Goal: Task Accomplishment & Management: Use online tool/utility

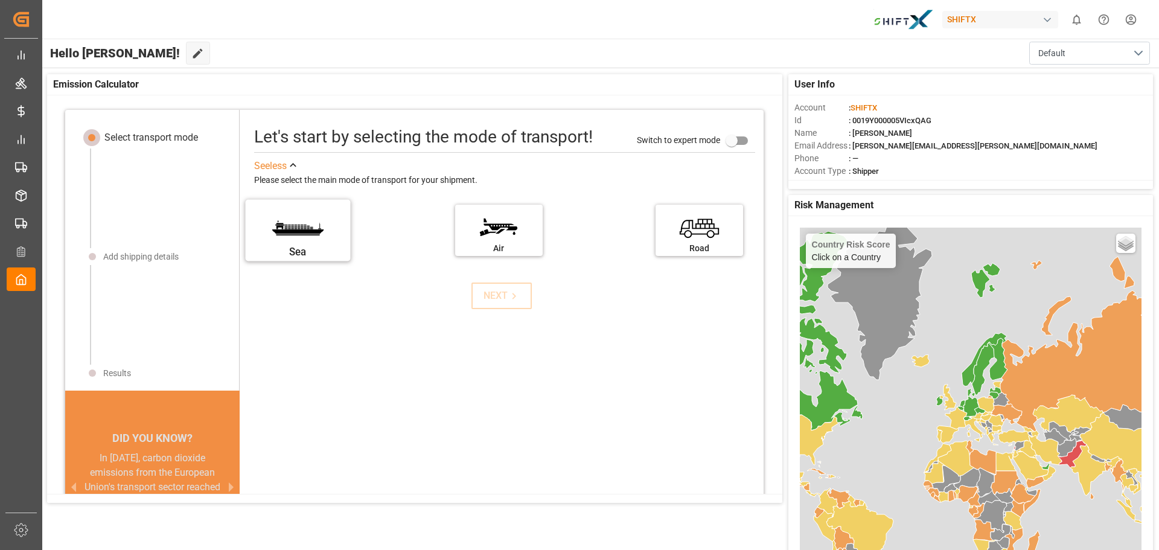
click at [281, 225] on label "Sea" at bounding box center [298, 226] width 91 height 51
click at [0, 0] on input "Sea" at bounding box center [0, 0] width 0 height 0
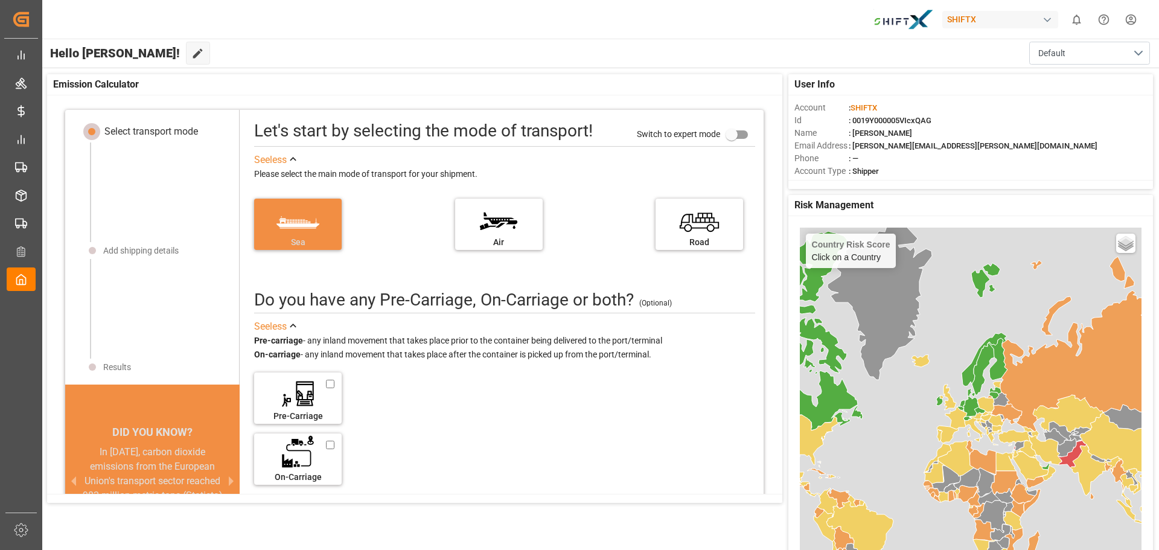
scroll to position [12, 0]
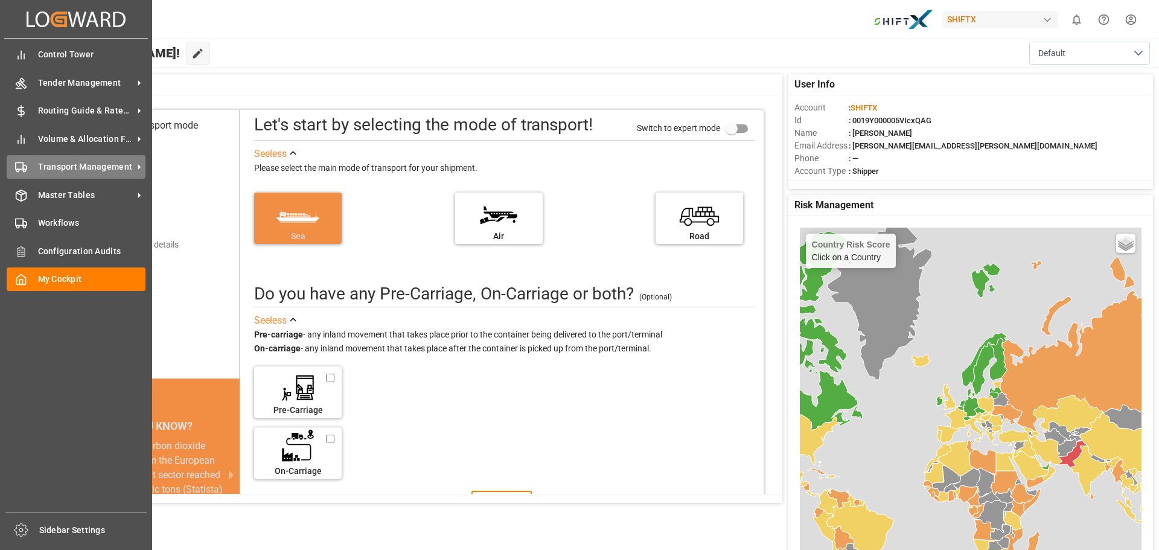
click at [77, 168] on span "Transport Management" at bounding box center [85, 167] width 95 height 13
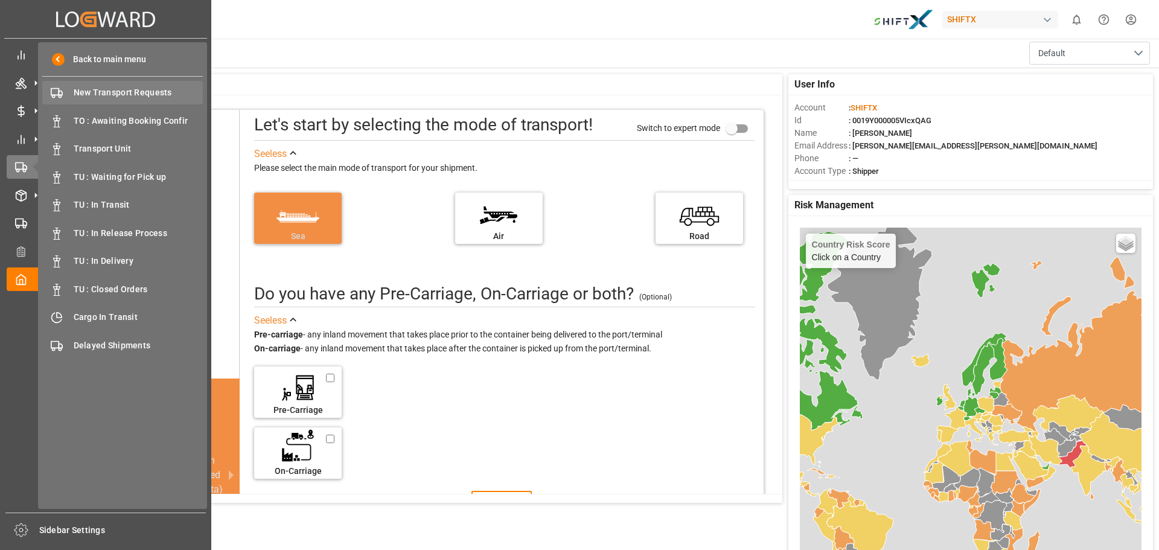
click at [128, 92] on span "New Transport Requests" at bounding box center [139, 92] width 130 height 13
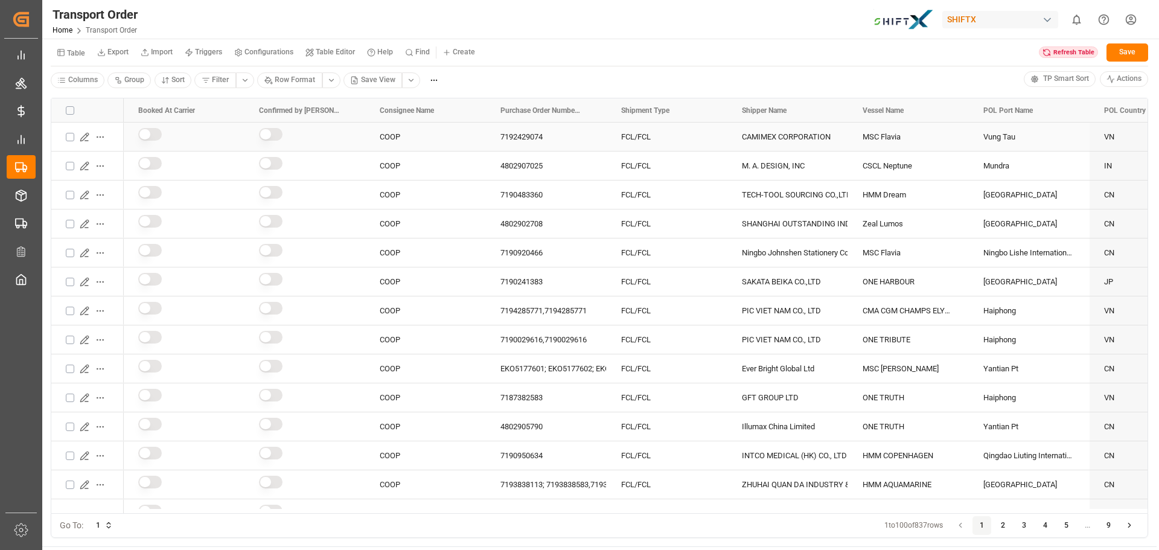
click at [85, 138] on icon "Press SPACE to select this row." at bounding box center [85, 137] width 10 height 10
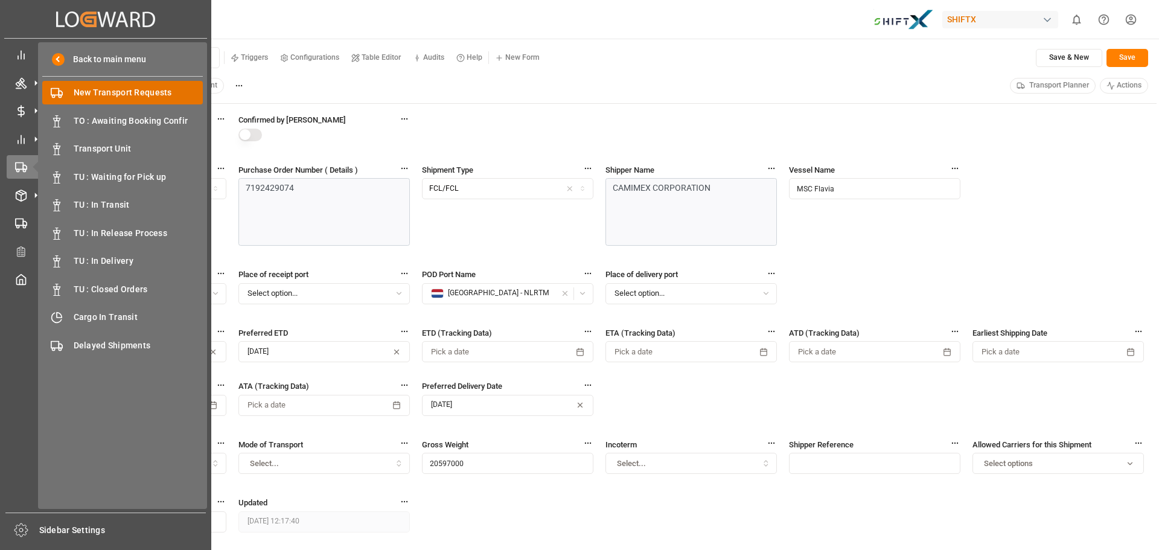
click at [127, 89] on span "New Transport Requests" at bounding box center [139, 92] width 130 height 13
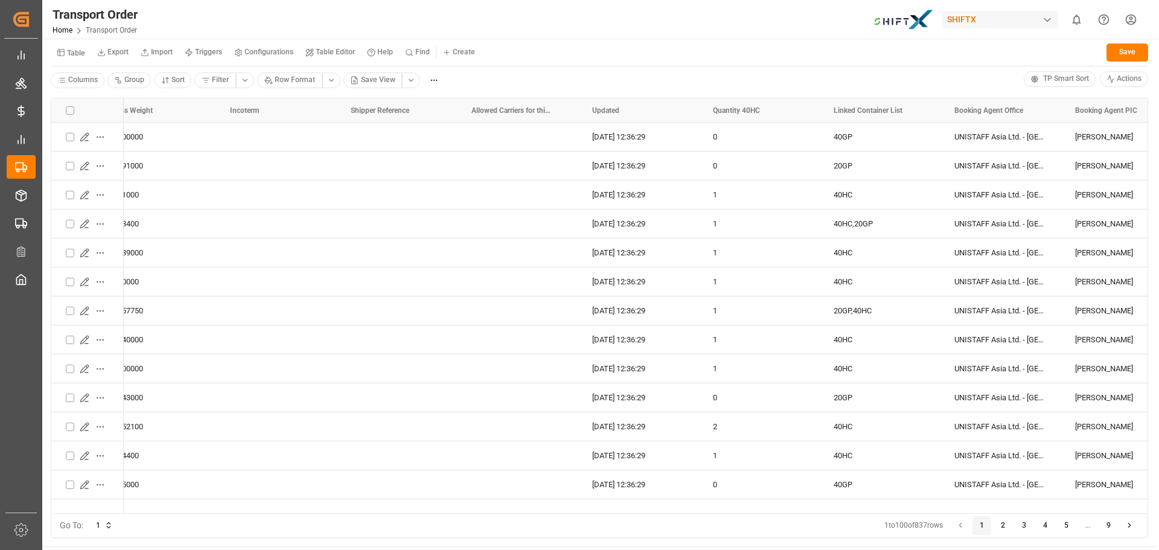
scroll to position [0, 3585]
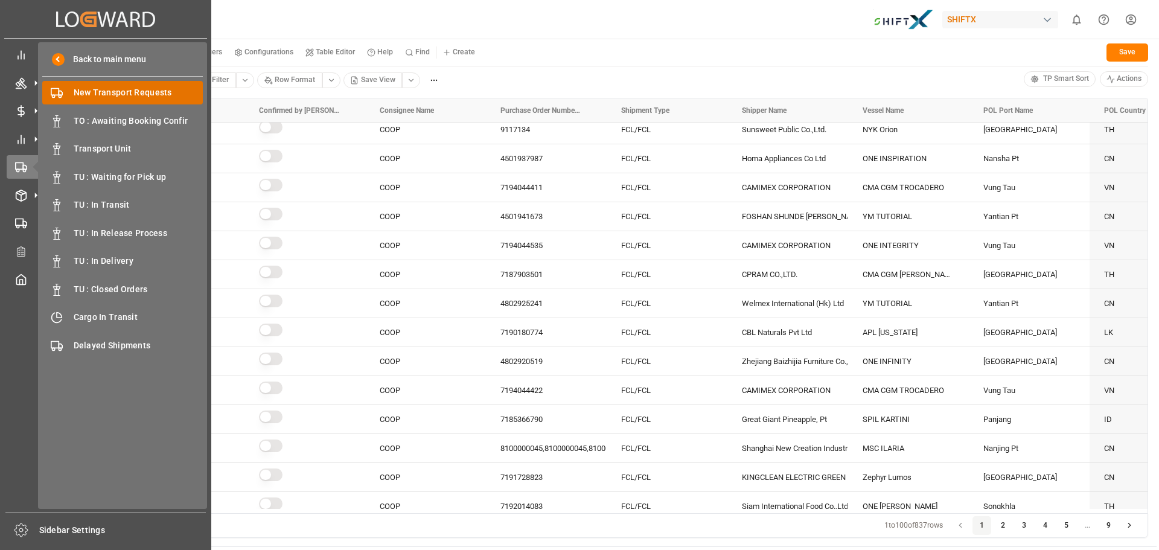
click at [123, 90] on span "New Transport Requests" at bounding box center [139, 92] width 130 height 13
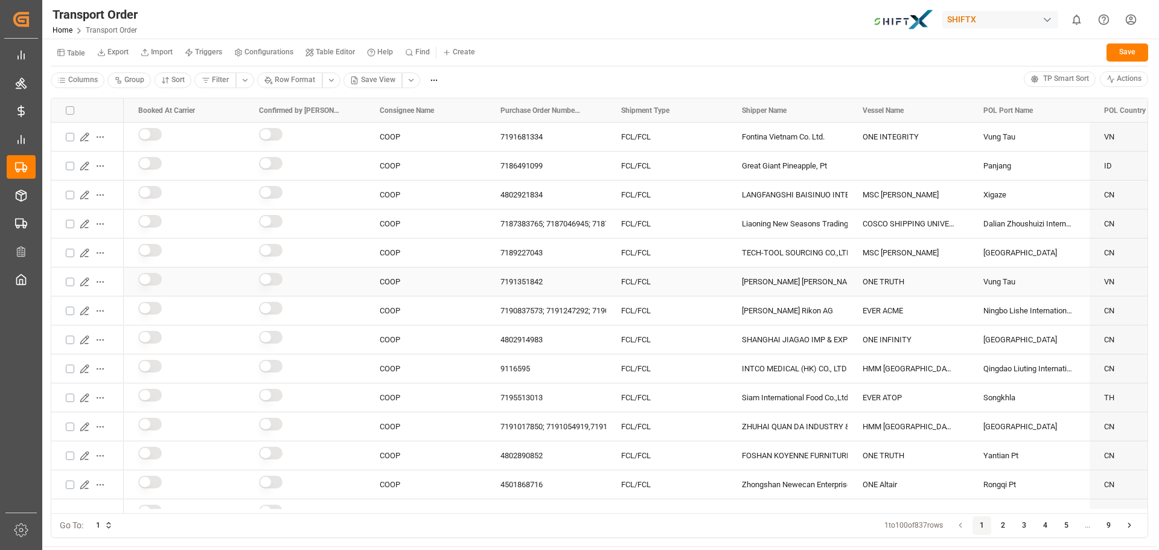
click at [86, 281] on icon "Press SPACE to select this row." at bounding box center [84, 282] width 8 height 8
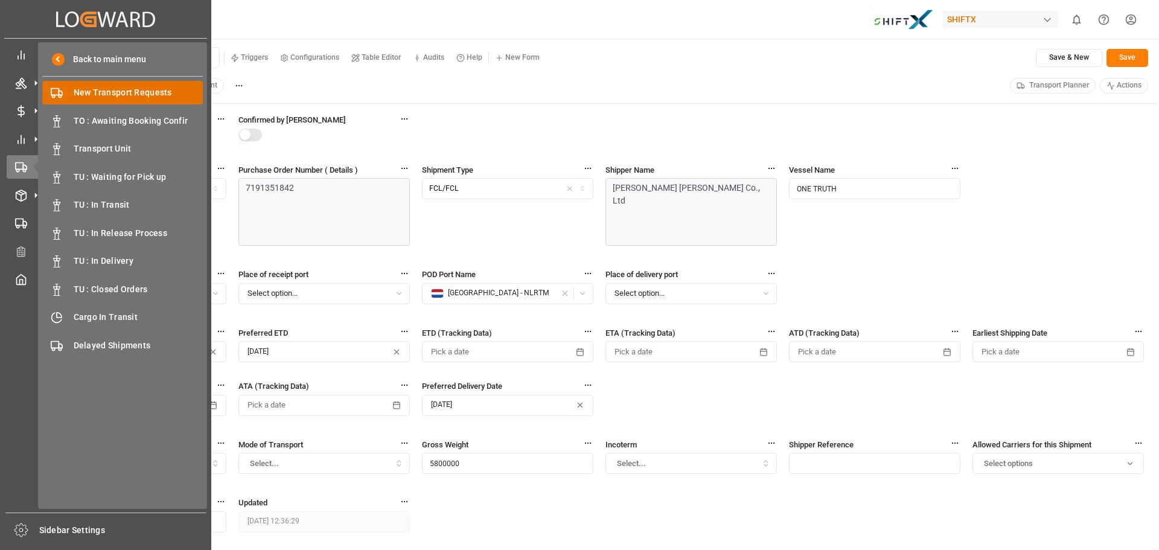
click at [105, 95] on span "New Transport Requests" at bounding box center [139, 92] width 130 height 13
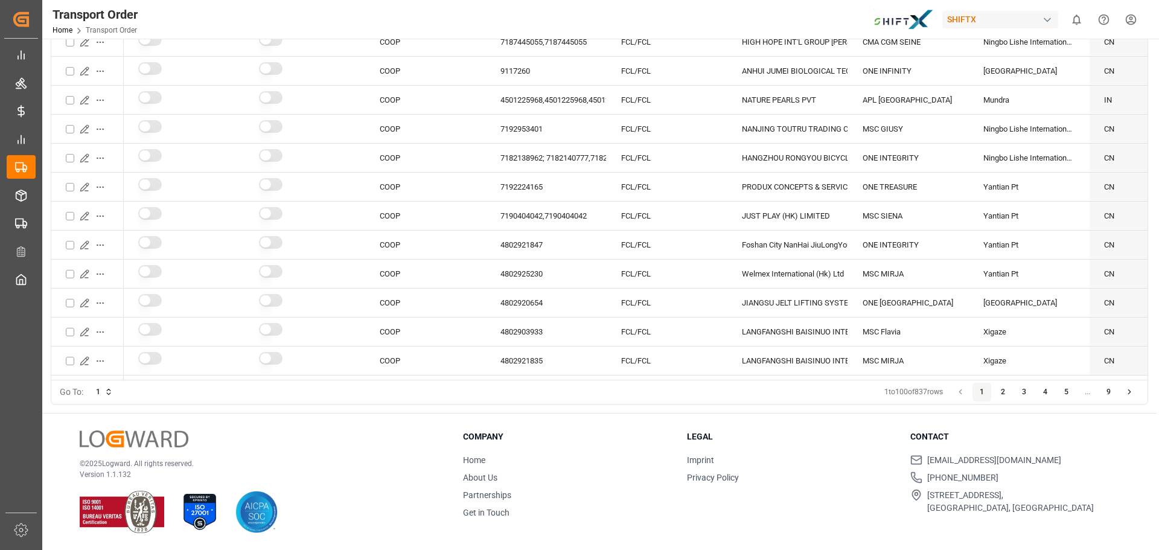
click at [1011, 393] on button "2" at bounding box center [1002, 392] width 19 height 19
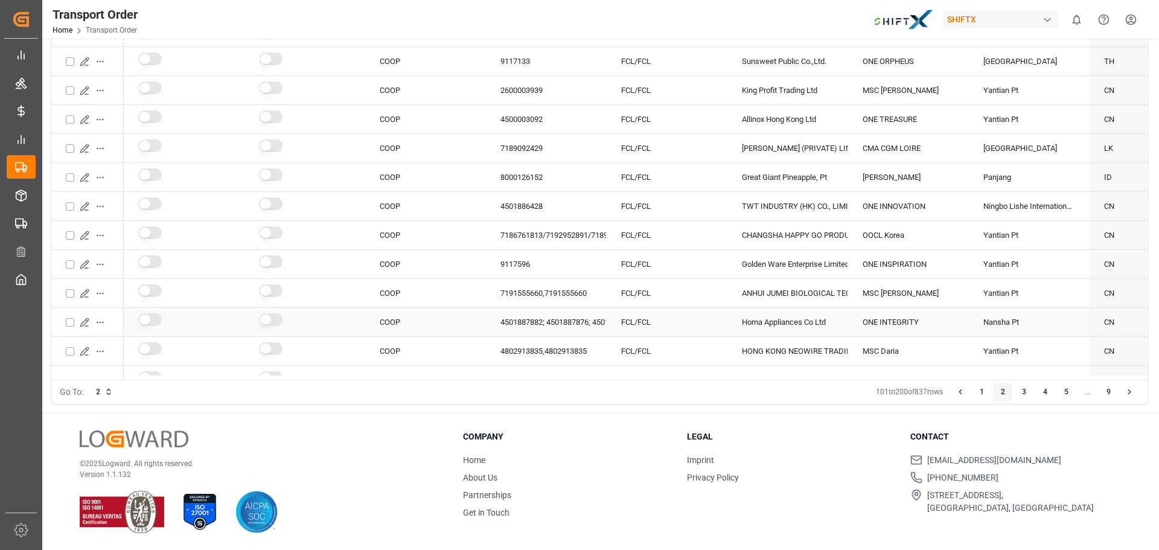
click at [83, 321] on icon "Press SPACE to select this row." at bounding box center [85, 322] width 10 height 10
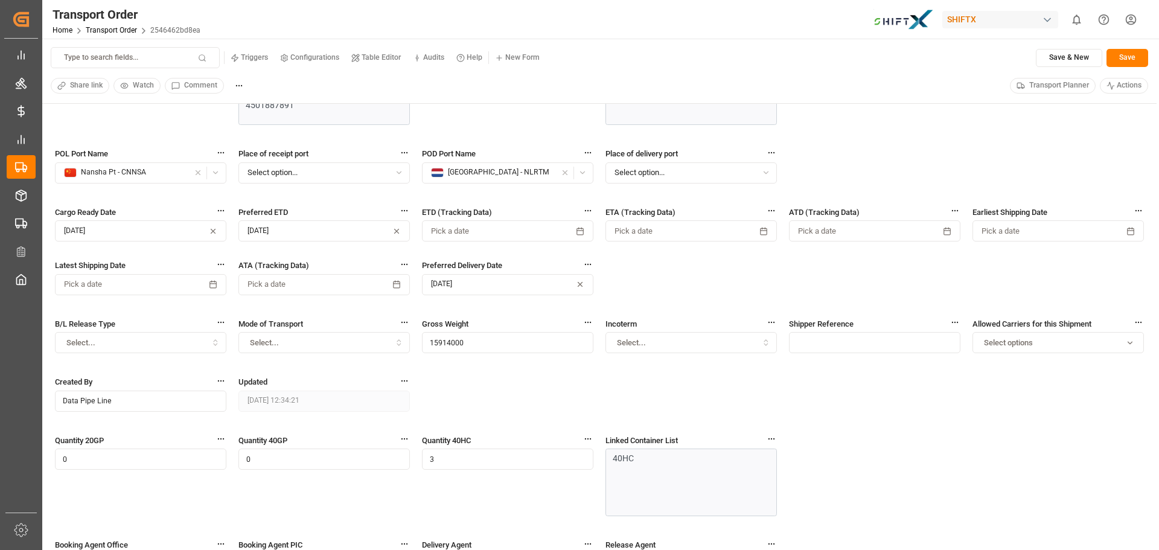
click at [143, 400] on input "Data Pipe Line" at bounding box center [140, 400] width 171 height 21
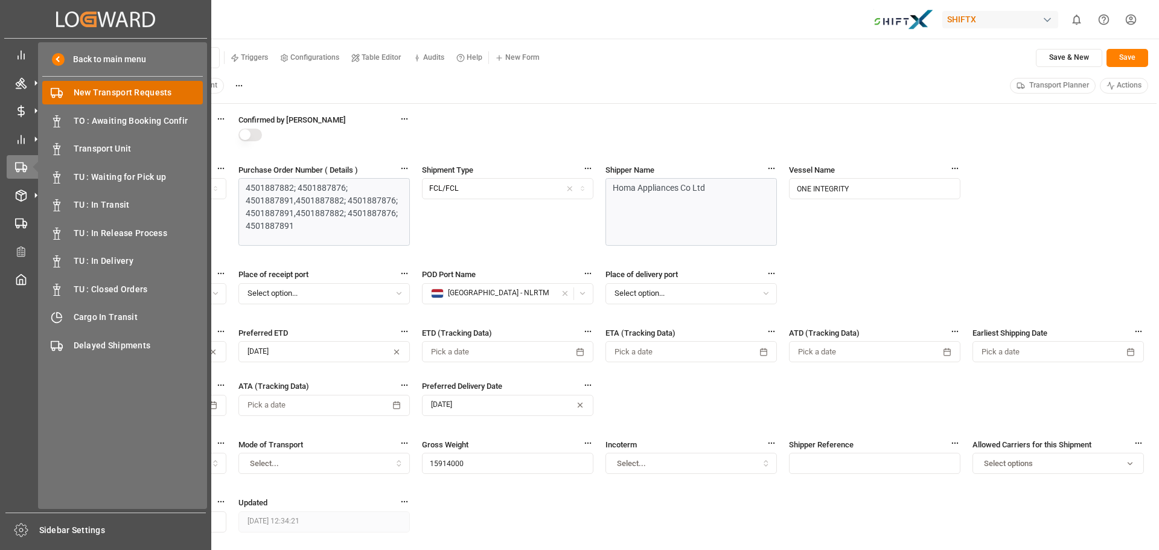
click at [100, 92] on span "New Transport Requests" at bounding box center [139, 92] width 130 height 13
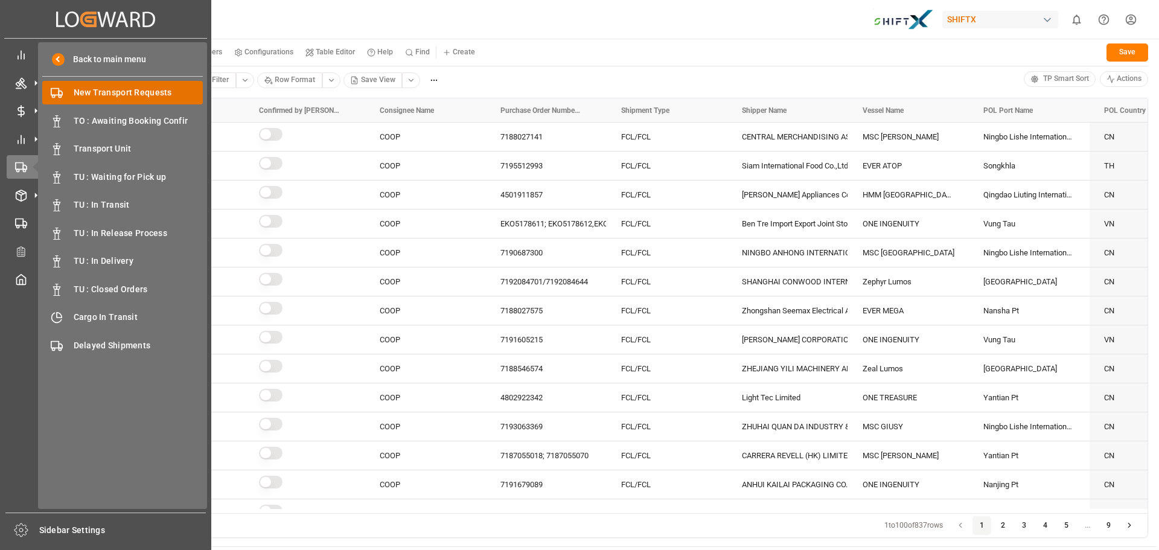
click at [127, 87] on span "New Transport Requests" at bounding box center [139, 92] width 130 height 13
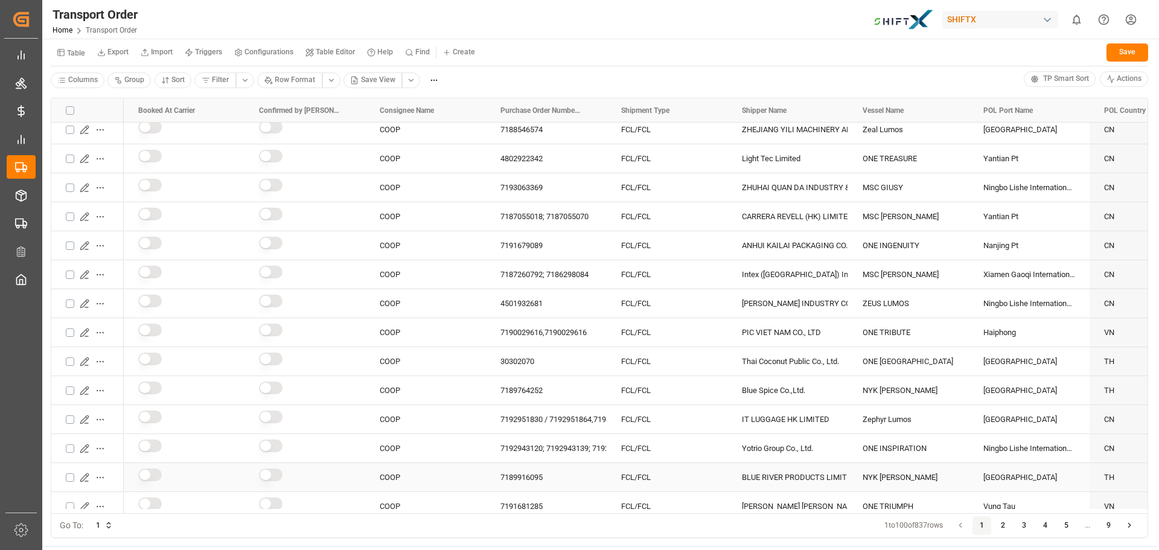
scroll to position [241, 0]
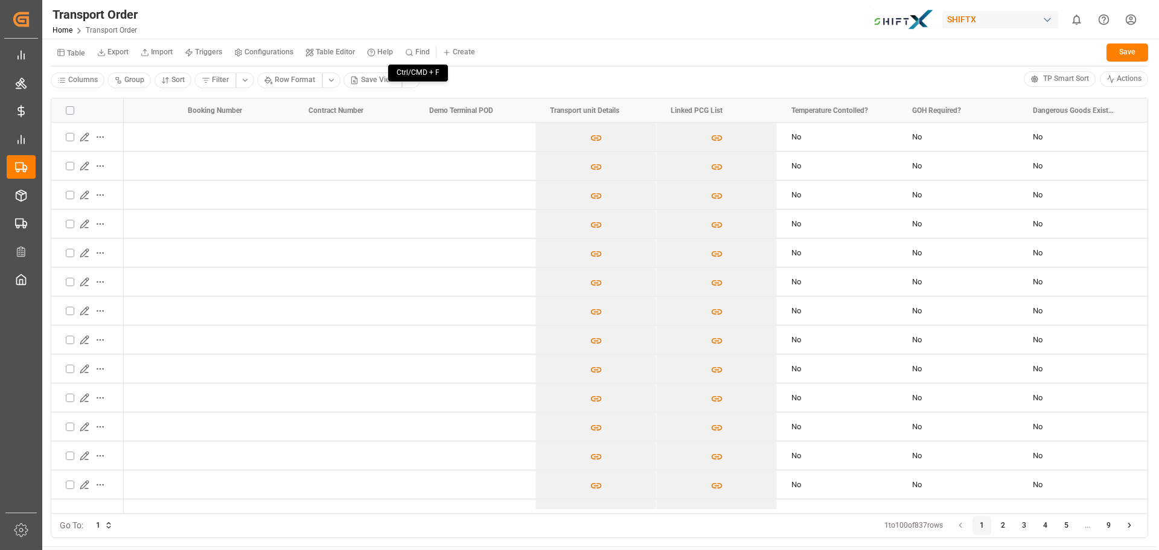
click at [413, 47] on button "Find" at bounding box center [417, 52] width 37 height 18
paste input "7193948213"
click at [409, 79] on input "7193948213" at bounding box center [366, 87] width 169 height 21
type input "7"
drag, startPoint x: 215, startPoint y: 89, endPoint x: 0, endPoint y: 87, distance: 215.5
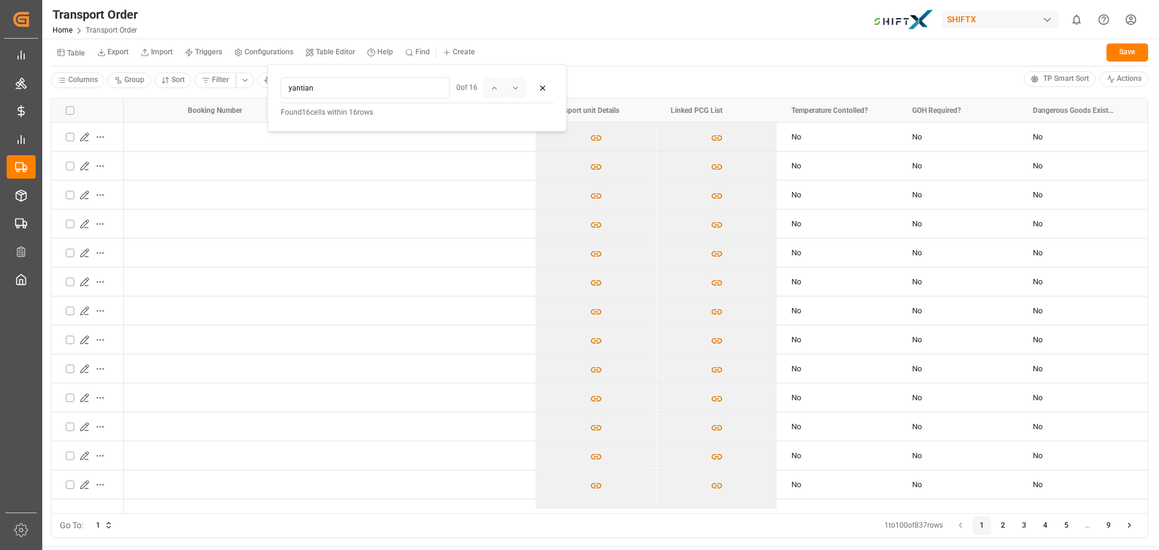
click at [16, 89] on body "Created by potrace 1.15, written by Peter Selinger 2001-2017 Created by potrace…" at bounding box center [579, 275] width 1159 height 550
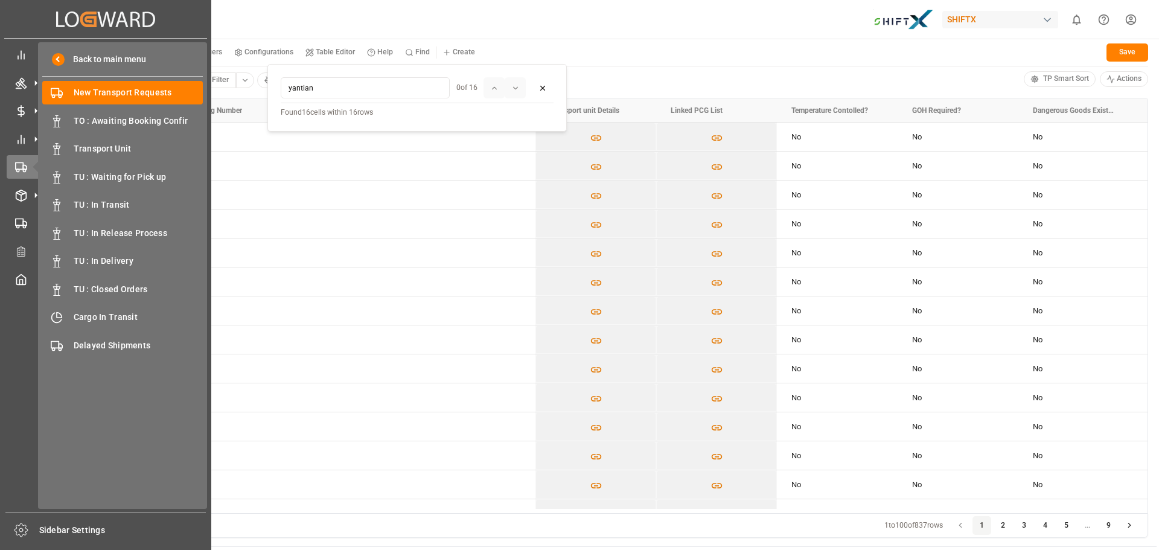
paste input "7193948213"
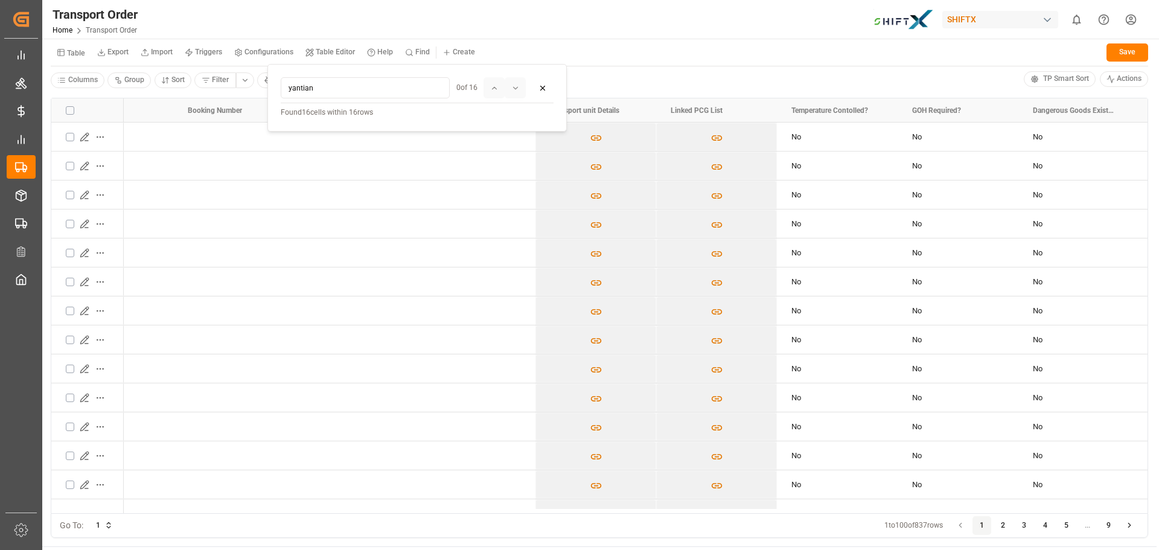
type input "yantian"
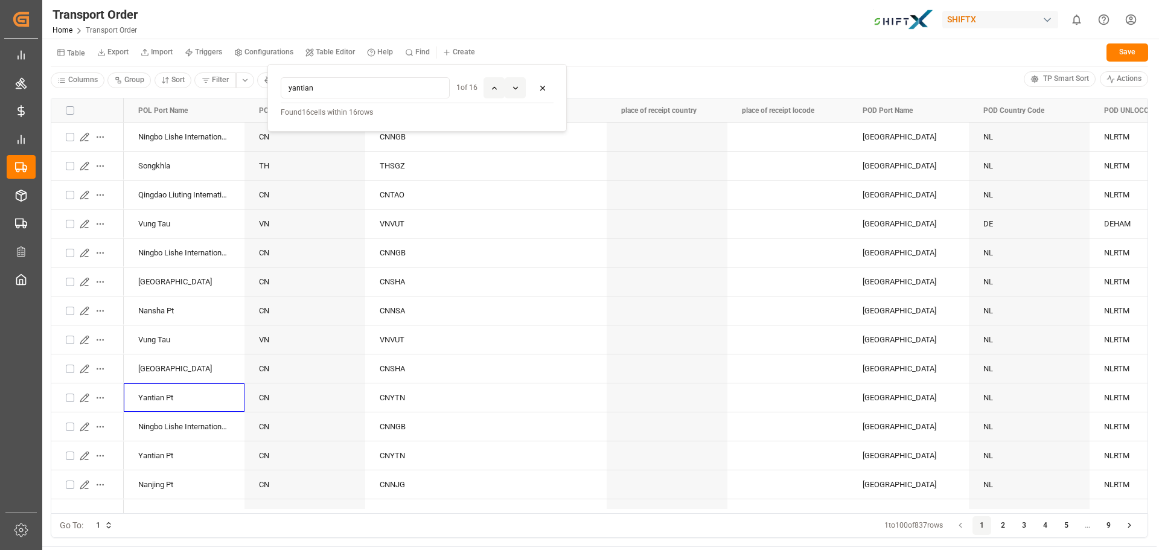
click at [541, 88] on icon at bounding box center [542, 88] width 8 height 8
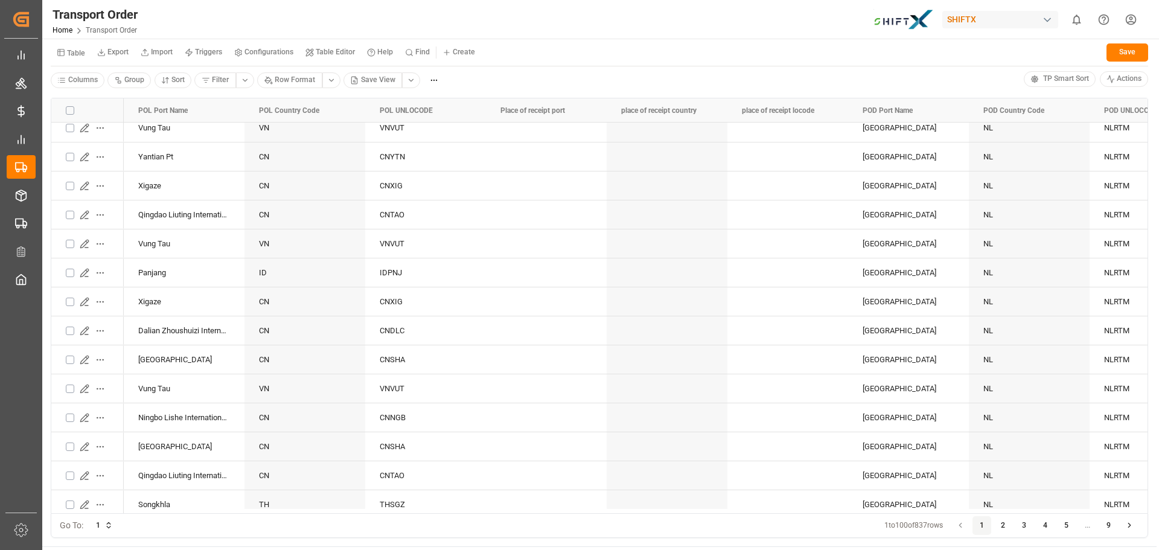
scroll to position [1630, 0]
click at [419, 48] on small "Find" at bounding box center [422, 51] width 14 height 7
type input "[GEOGRAPHIC_DATA]"
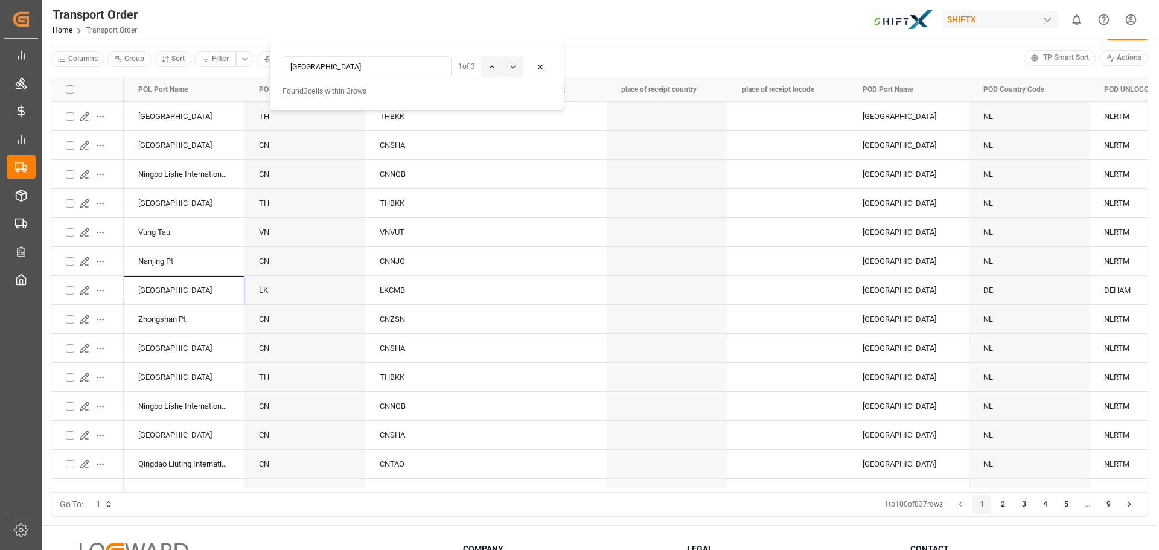
scroll to position [488, 0]
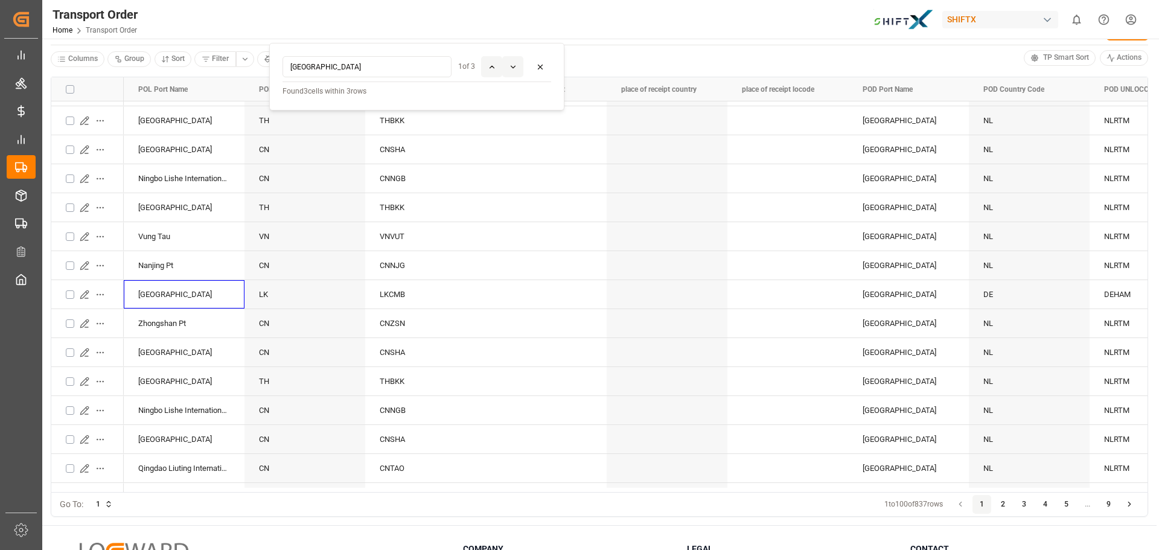
click at [516, 67] on icon at bounding box center [513, 67] width 8 height 8
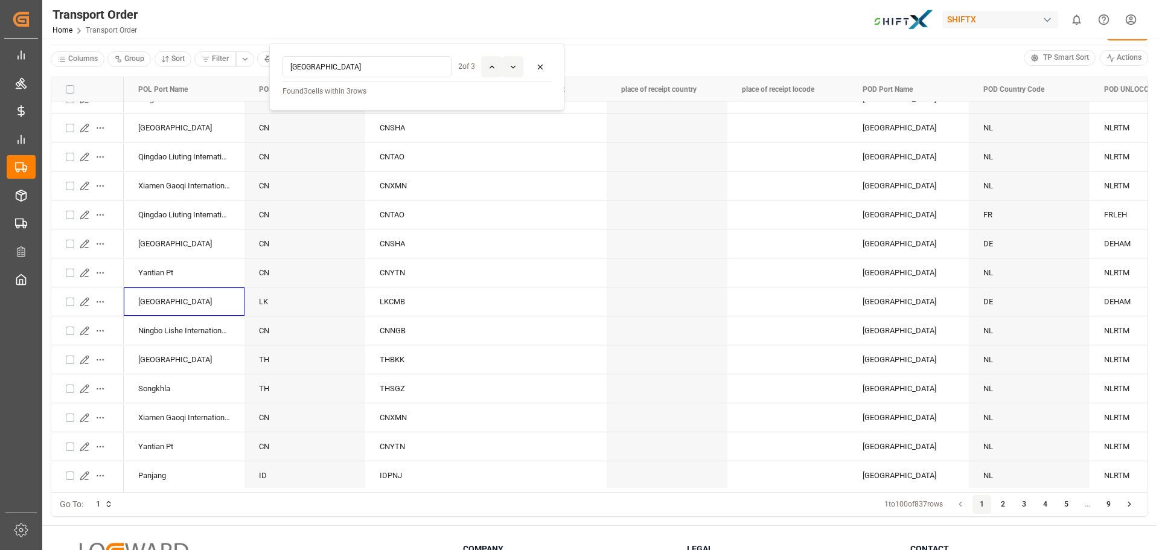
scroll to position [806, 0]
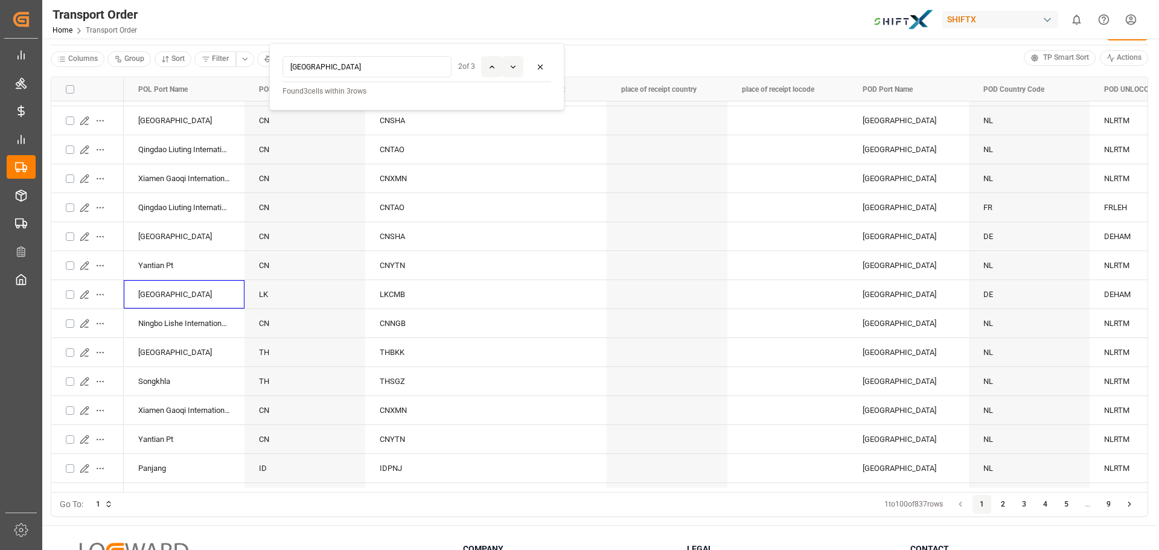
click at [516, 67] on icon at bounding box center [513, 67] width 8 height 8
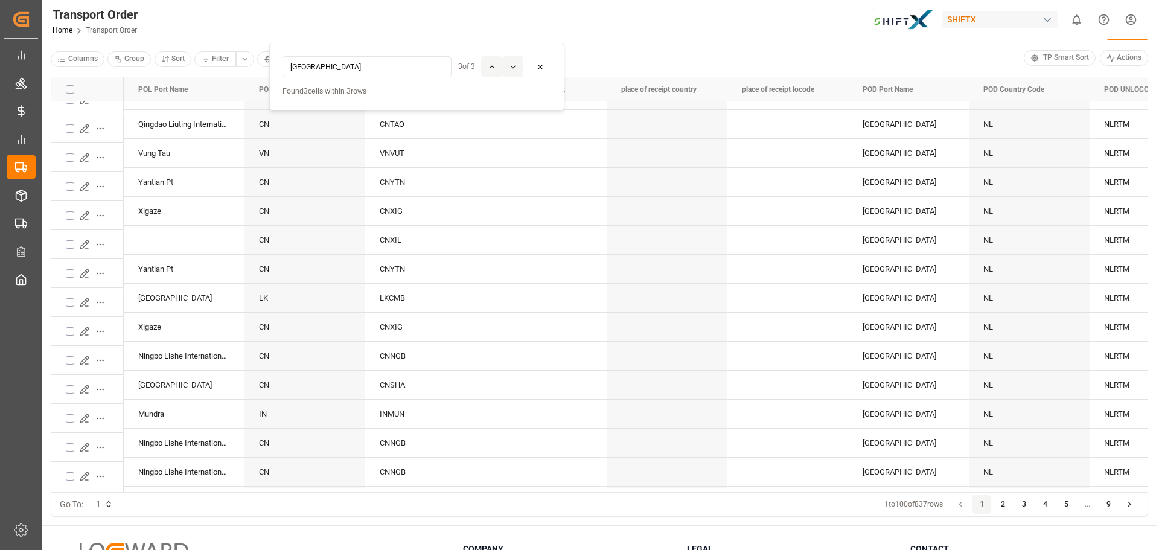
scroll to position [2309, 0]
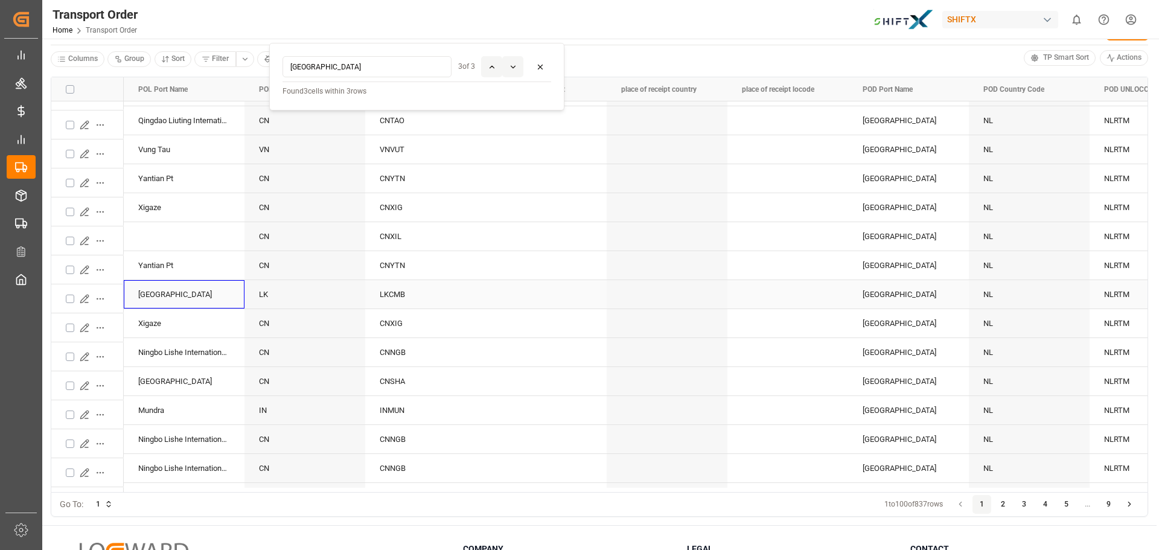
click at [80, 297] on icon "Press SPACE to select this row." at bounding box center [85, 299] width 10 height 10
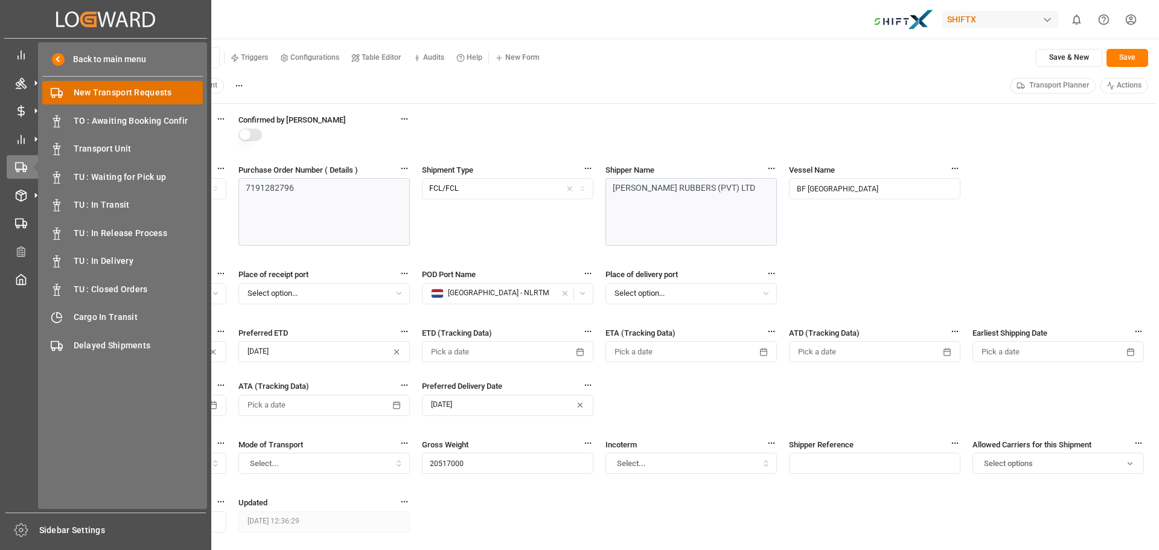
click at [109, 95] on span "New Transport Requests" at bounding box center [139, 92] width 130 height 13
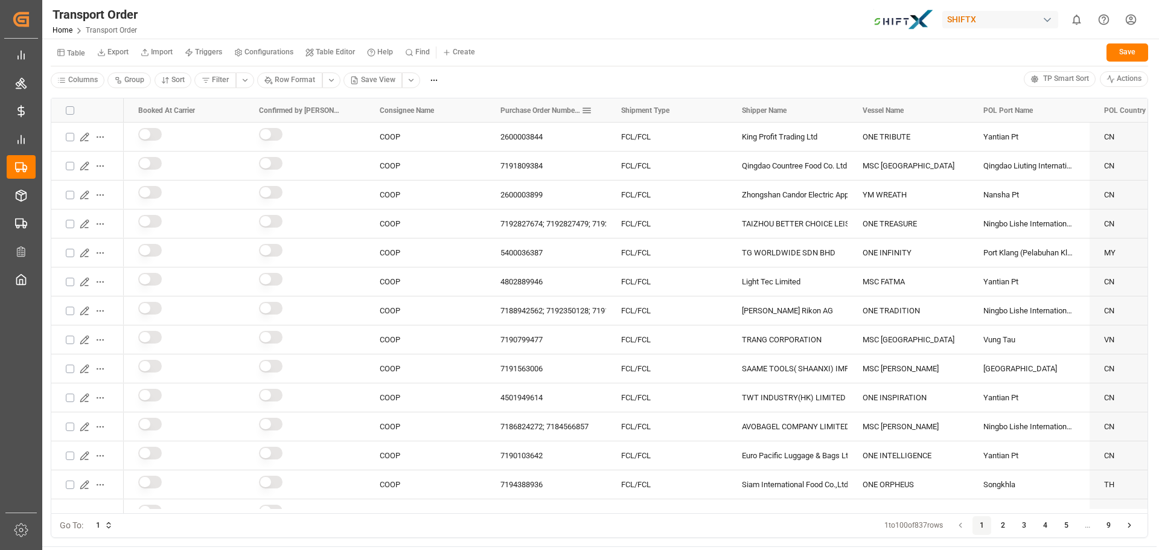
click at [549, 109] on span "Purchase Order Number ( Details )" at bounding box center [540, 110] width 81 height 8
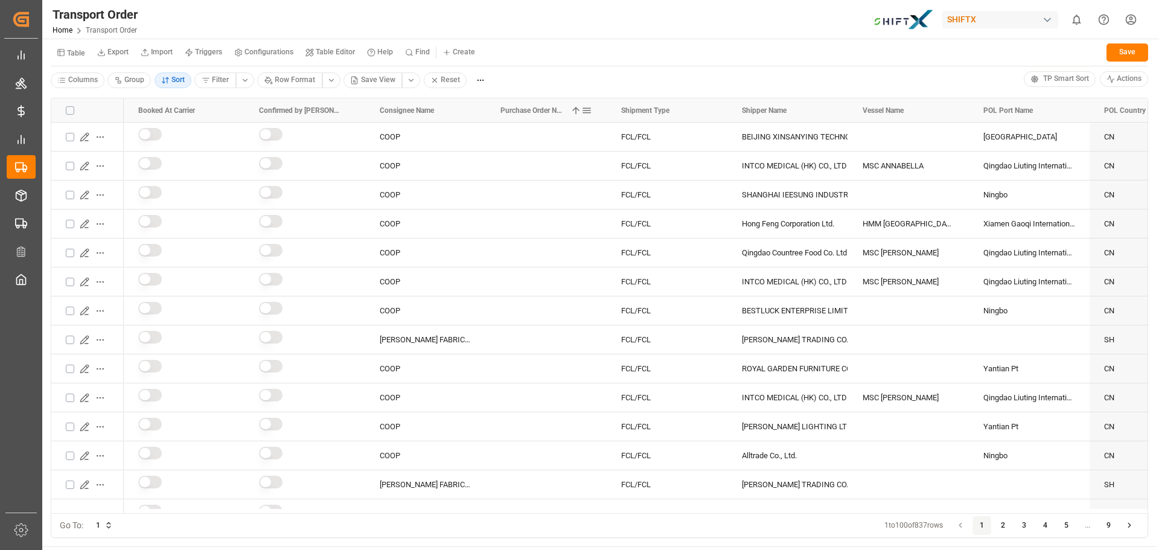
click at [589, 109] on span at bounding box center [586, 110] width 11 height 11
drag, startPoint x: 534, startPoint y: 73, endPoint x: 577, endPoint y: 83, distance: 44.5
click at [541, 73] on div "Columns Group Sort Filter Row Format Save View Reset" at bounding box center [537, 80] width 973 height 18
click at [578, 110] on span at bounding box center [575, 110] width 11 height 11
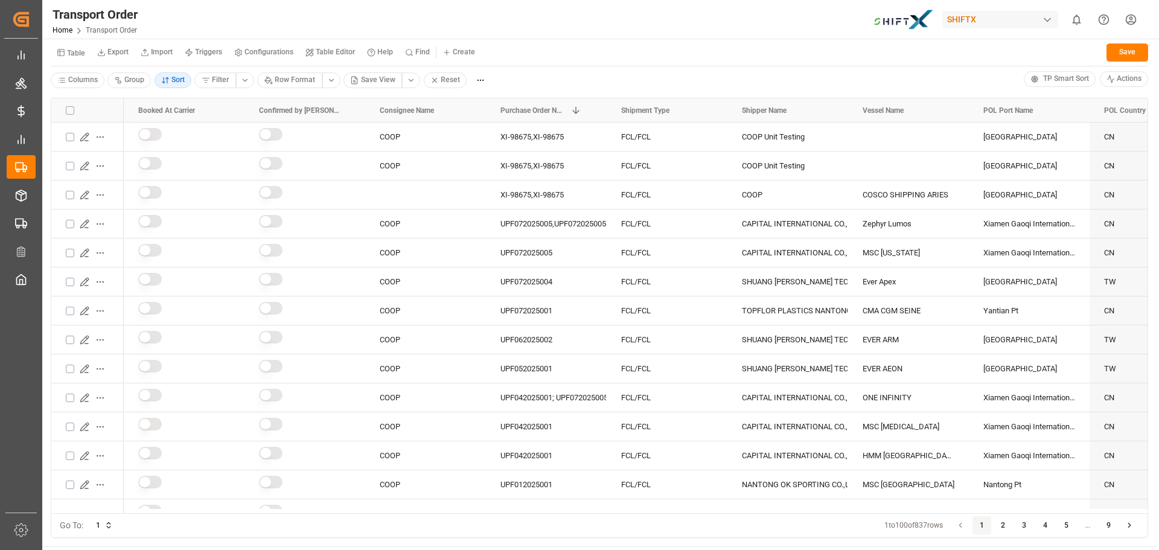
click at [432, 51] on button "Find" at bounding box center [417, 52] width 37 height 18
type input "7193948213"
click at [546, 86] on icon at bounding box center [542, 88] width 8 height 8
click at [1074, 50] on div "Refresh Table" at bounding box center [1068, 52] width 59 height 12
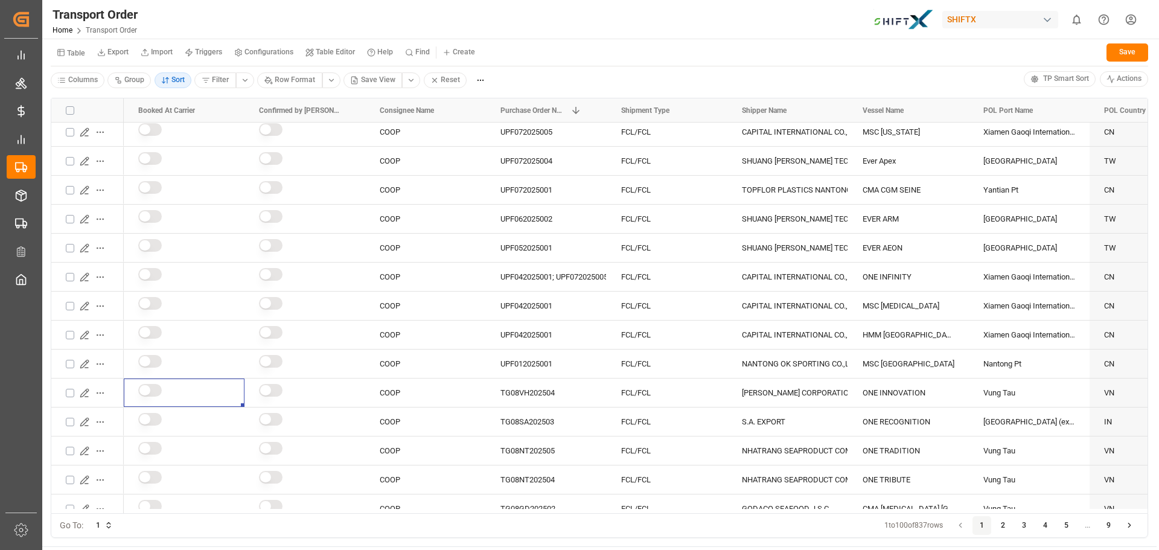
drag, startPoint x: 232, startPoint y: 508, endPoint x: 301, endPoint y: 493, distance: 69.8
click at [314, 515] on div "Drag here to set row groups Drag here to set column labels Booked At Carrier Co…" at bounding box center [599, 317] width 1114 height 457
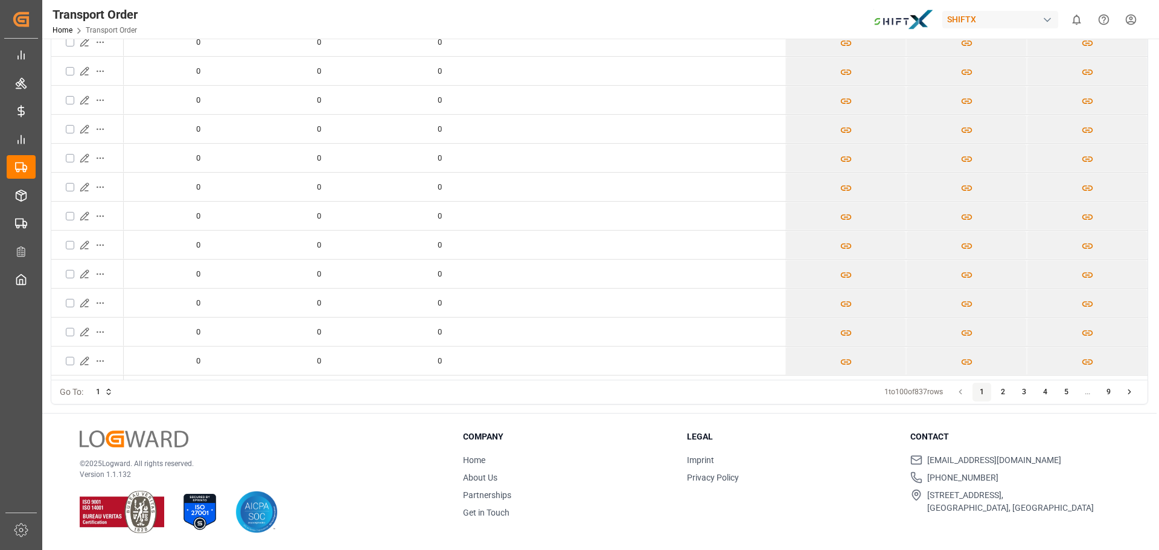
click at [1007, 397] on button "2" at bounding box center [1002, 392] width 19 height 19
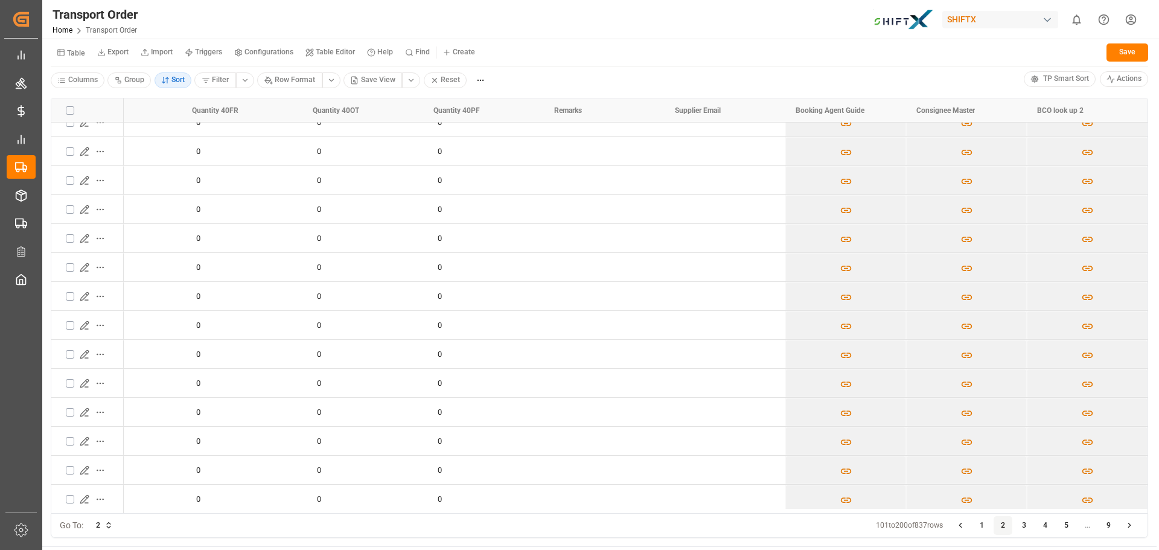
click at [1025, 526] on button "3" at bounding box center [1024, 525] width 19 height 19
click at [1040, 527] on button "4" at bounding box center [1045, 525] width 19 height 19
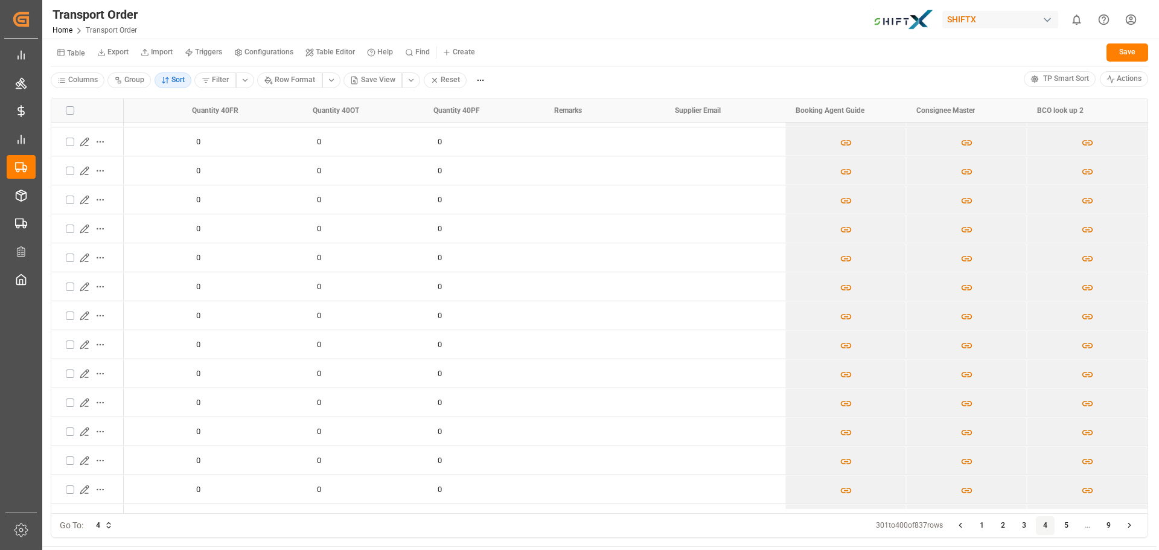
click at [1068, 523] on button "5" at bounding box center [1066, 525] width 19 height 19
click at [978, 526] on button "1" at bounding box center [981, 525] width 19 height 19
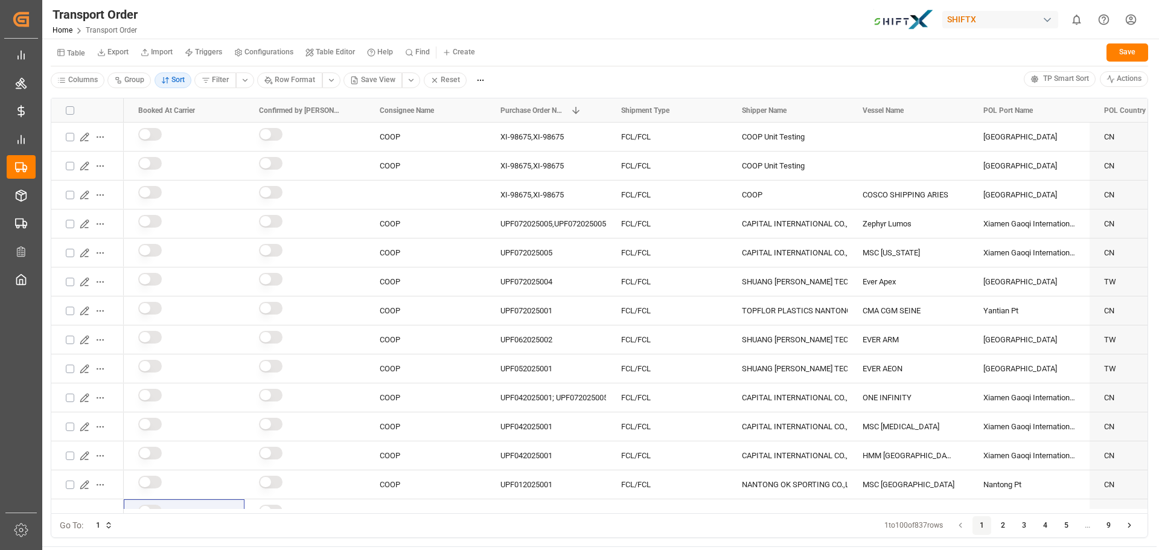
click at [336, 46] on button "Table Editor" at bounding box center [330, 52] width 62 height 18
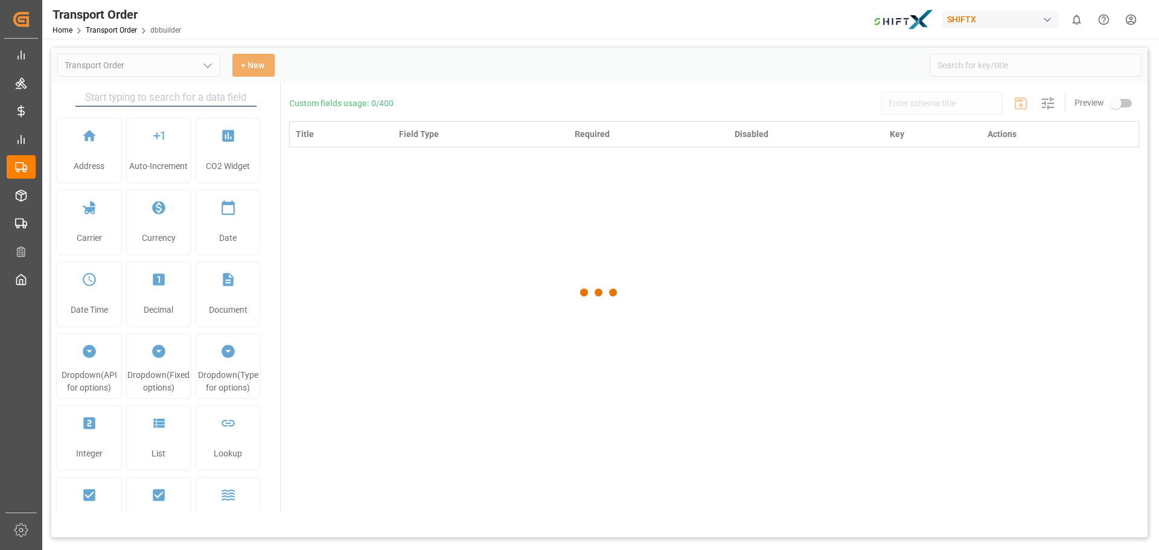
type input "Transport Order"
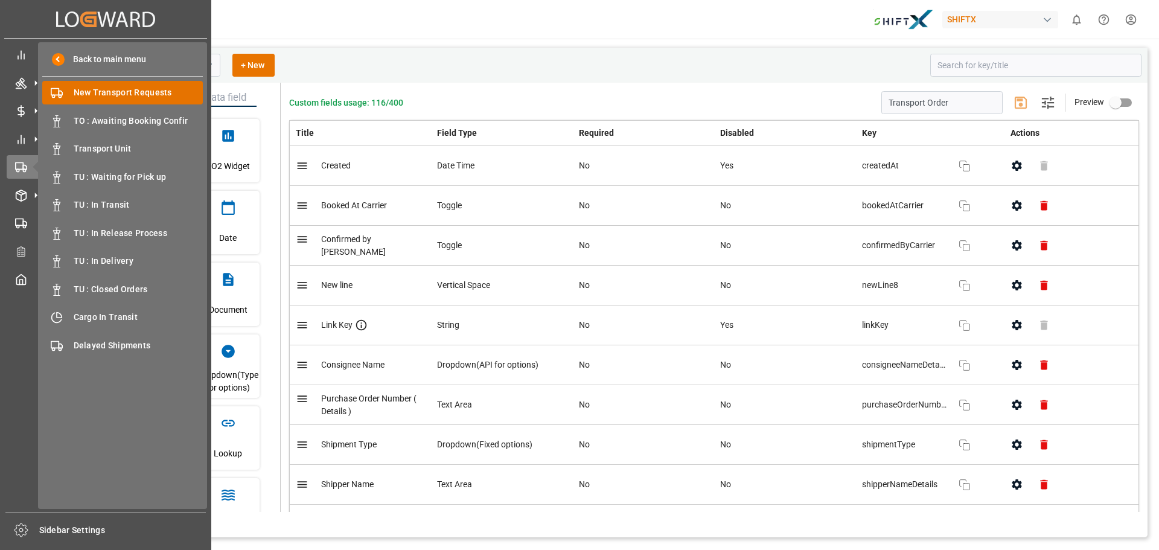
click at [141, 95] on span "New Transport Requests" at bounding box center [139, 92] width 130 height 13
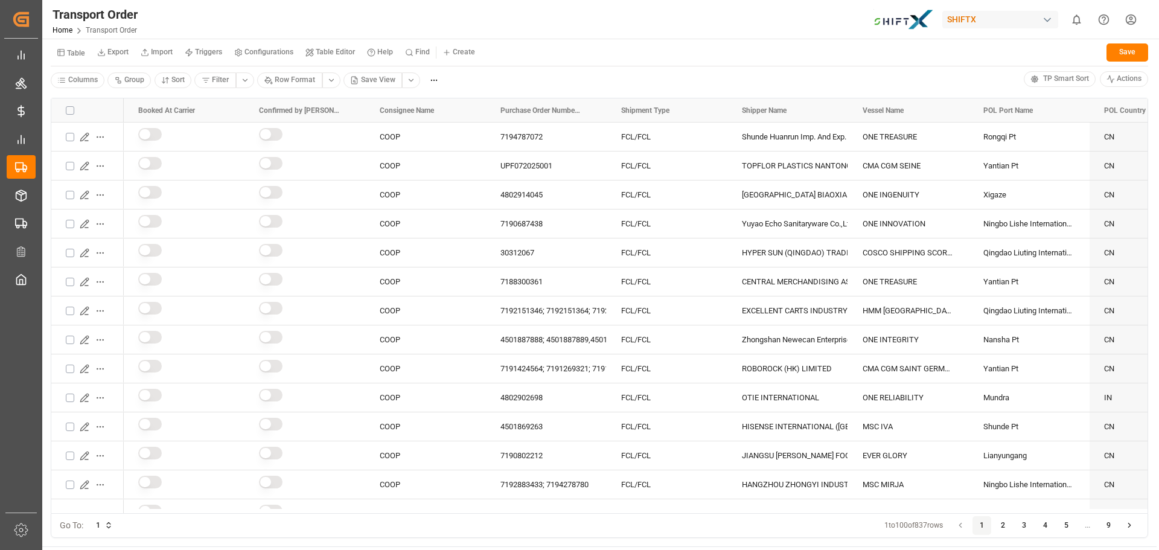
click at [418, 83] on html "Created by potrace 1.15, written by [PERSON_NAME] [DATE]-[DATE] Created by potr…" at bounding box center [579, 275] width 1159 height 550
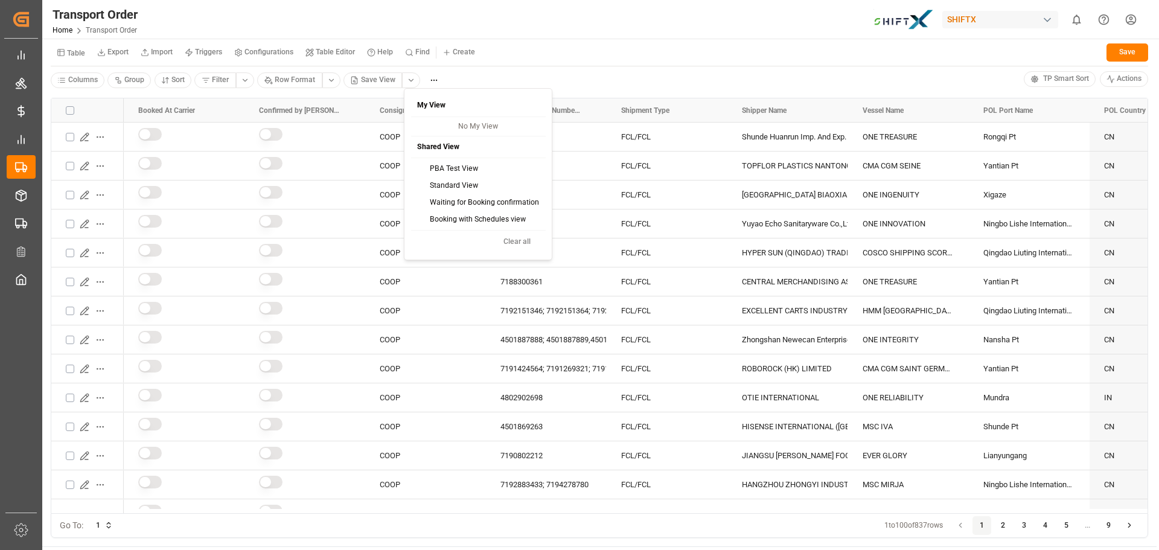
click at [482, 223] on div "Booking with Schedules view" at bounding box center [478, 219] width 130 height 17
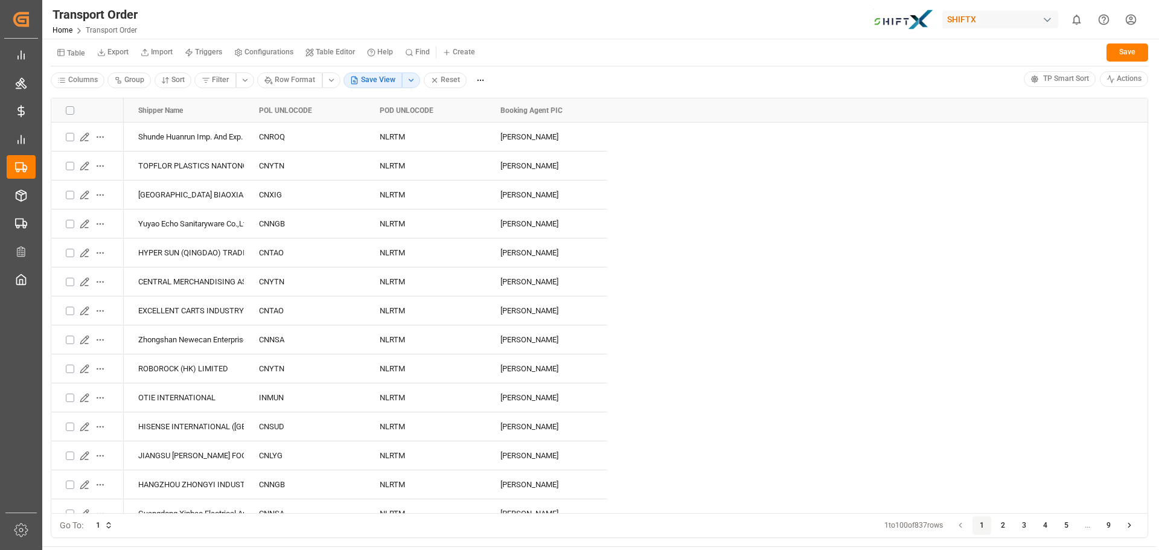
click at [411, 78] on html "Created by potrace 1.15, written by [PERSON_NAME] [DATE]-[DATE] Created by potr…" at bounding box center [579, 275] width 1159 height 550
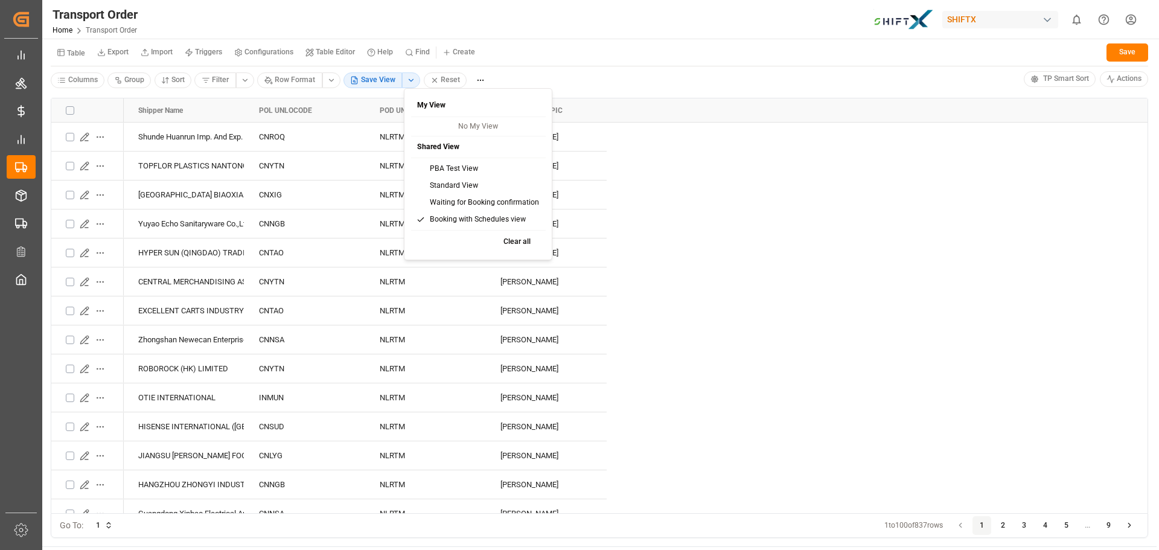
click at [456, 170] on div "PBA Test View" at bounding box center [478, 169] width 130 height 17
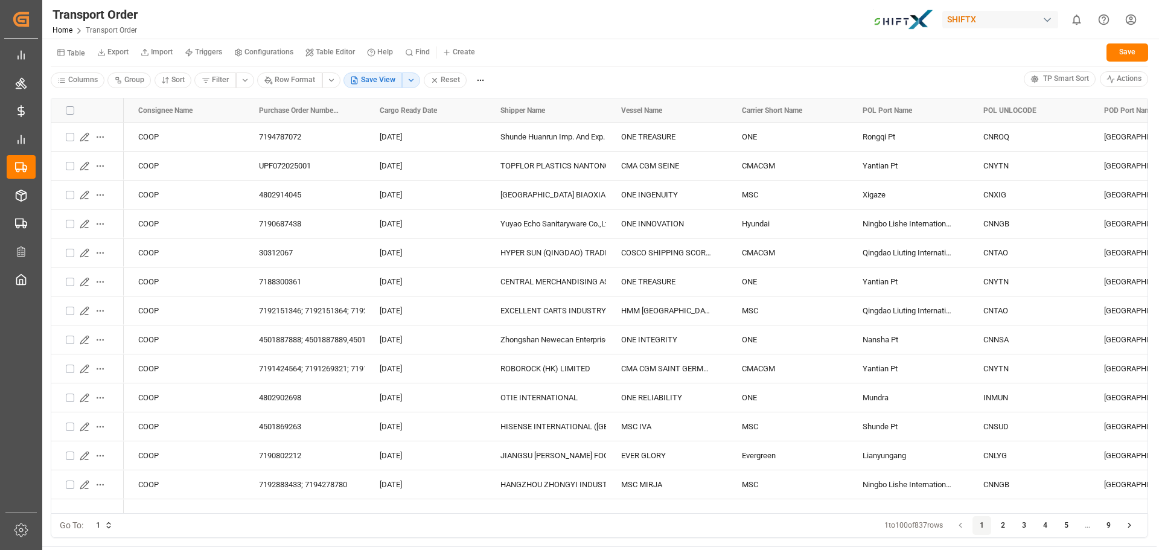
click at [412, 80] on html "Created by potrace 1.15, written by [PERSON_NAME] [DATE]-[DATE] Created by potr…" at bounding box center [579, 275] width 1159 height 550
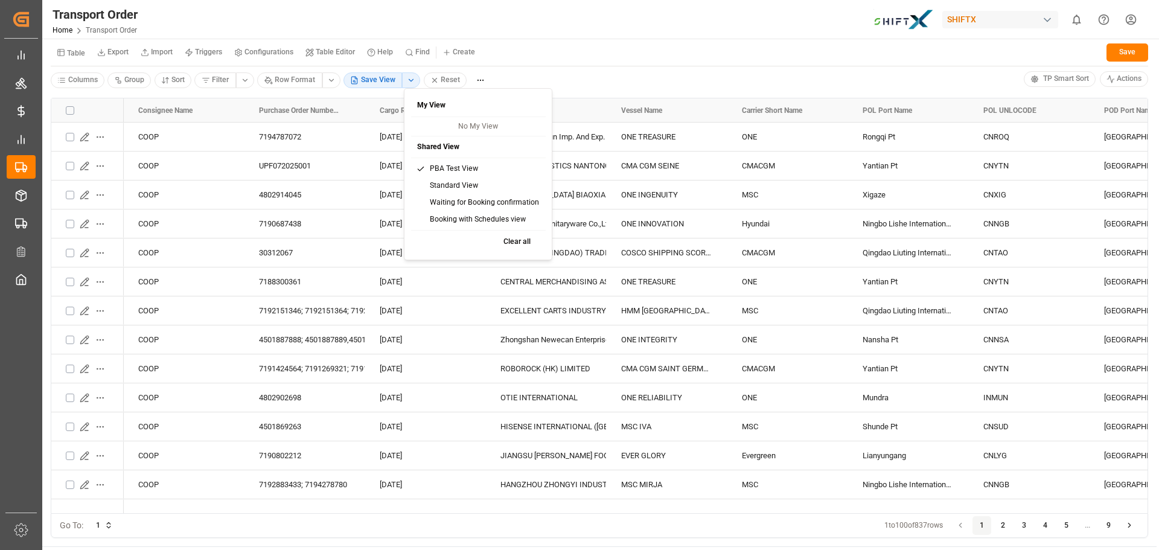
click at [596, 81] on html "Created by potrace 1.15, written by [PERSON_NAME] [DATE]-[DATE] Created by potr…" at bounding box center [579, 275] width 1159 height 550
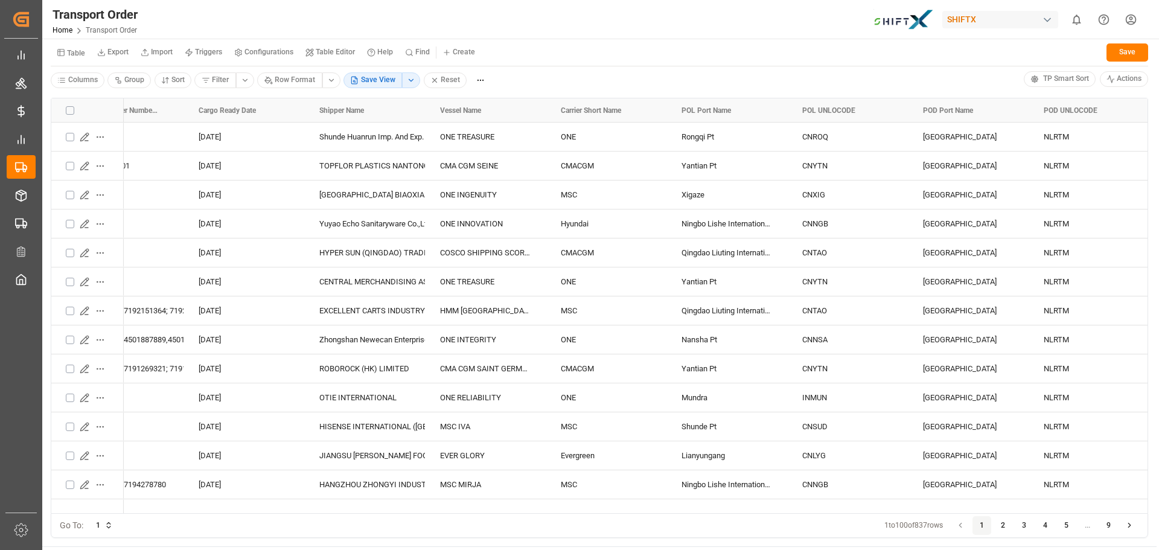
scroll to position [0, 237]
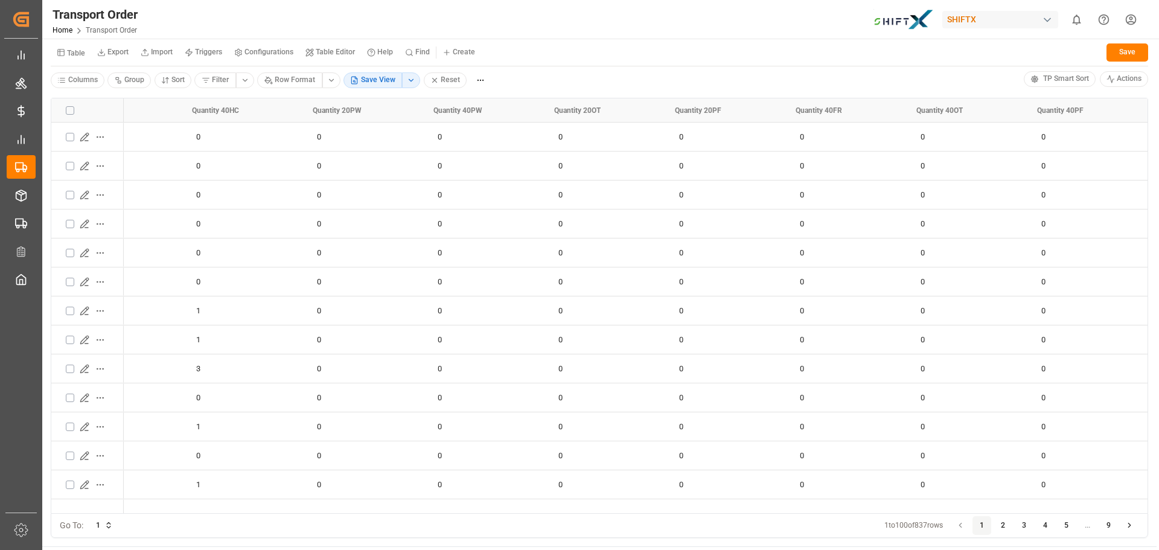
click at [410, 82] on html "Created by potrace 1.15, written by [PERSON_NAME] [DATE]-[DATE] Created by potr…" at bounding box center [579, 275] width 1159 height 550
click at [482, 127] on p "No My View" at bounding box center [478, 126] width 130 height 11
click at [537, 69] on html "Created by potrace 1.15, written by [PERSON_NAME] [DATE]-[DATE] Created by potr…" at bounding box center [579, 275] width 1159 height 550
click at [330, 86] on html "Created by potrace 1.15, written by [PERSON_NAME] [DATE]-[DATE] Created by potr…" at bounding box center [579, 275] width 1159 height 550
click at [494, 61] on html "Created by potrace 1.15, written by [PERSON_NAME] [DATE]-[DATE] Created by potr…" at bounding box center [579, 275] width 1159 height 550
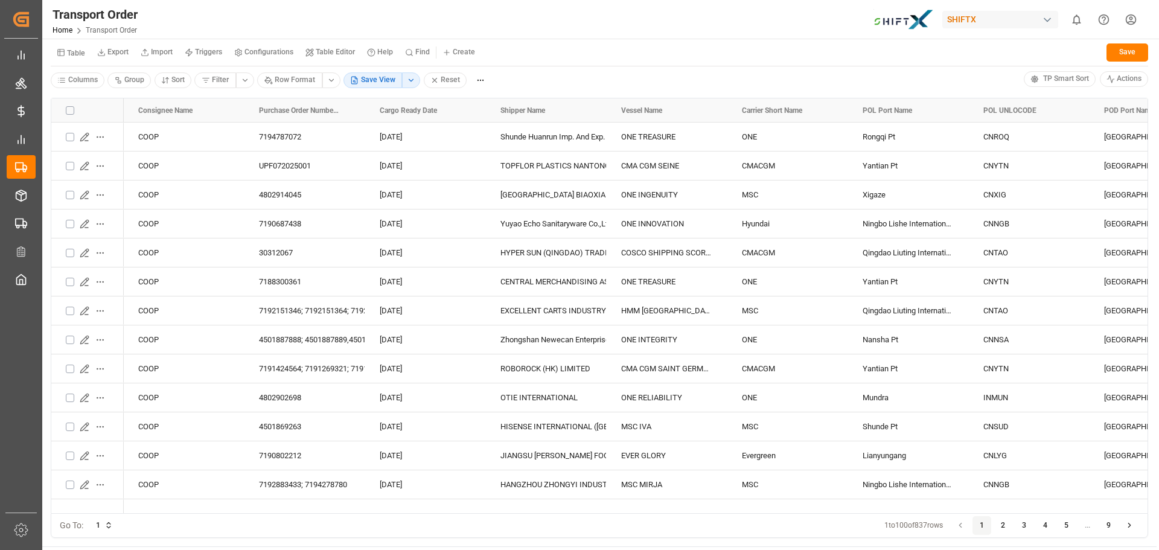
click at [334, 52] on small "Table Editor" at bounding box center [335, 51] width 39 height 7
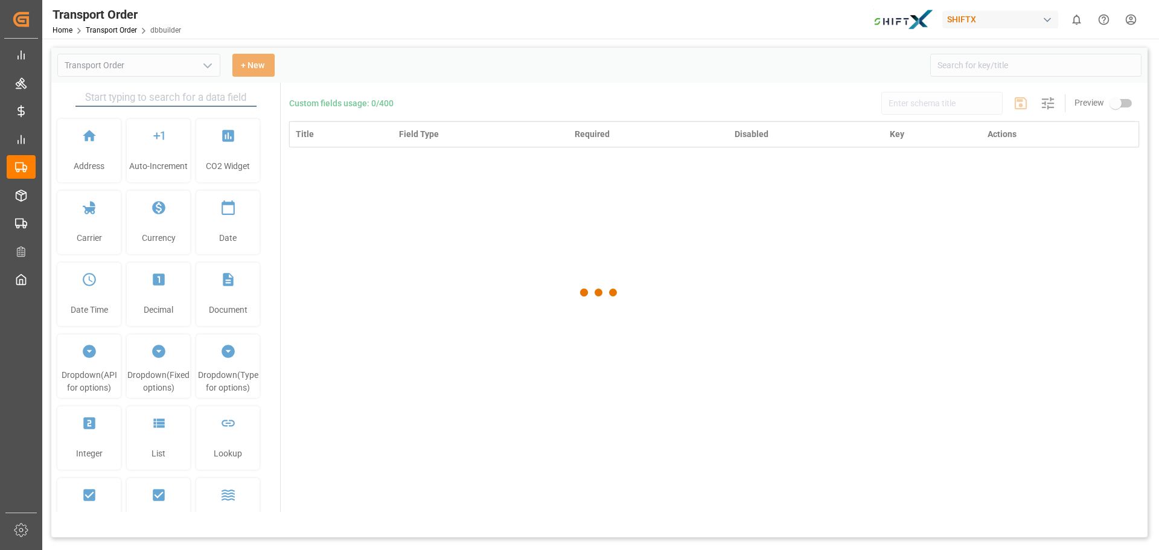
type input "Transport Order"
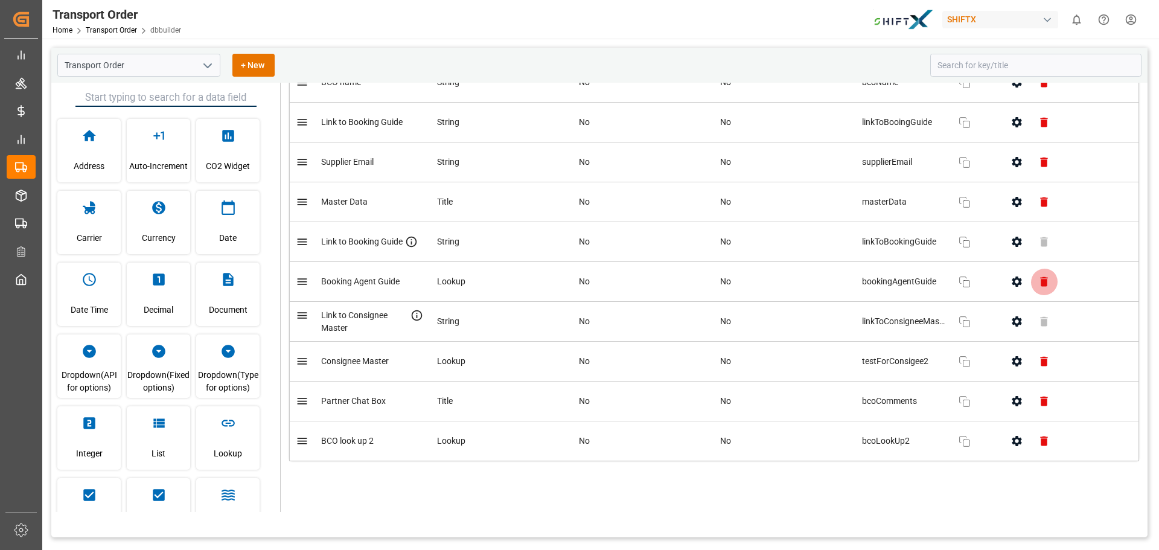
click at [1042, 285] on icon "button" at bounding box center [1043, 282] width 7 height 10
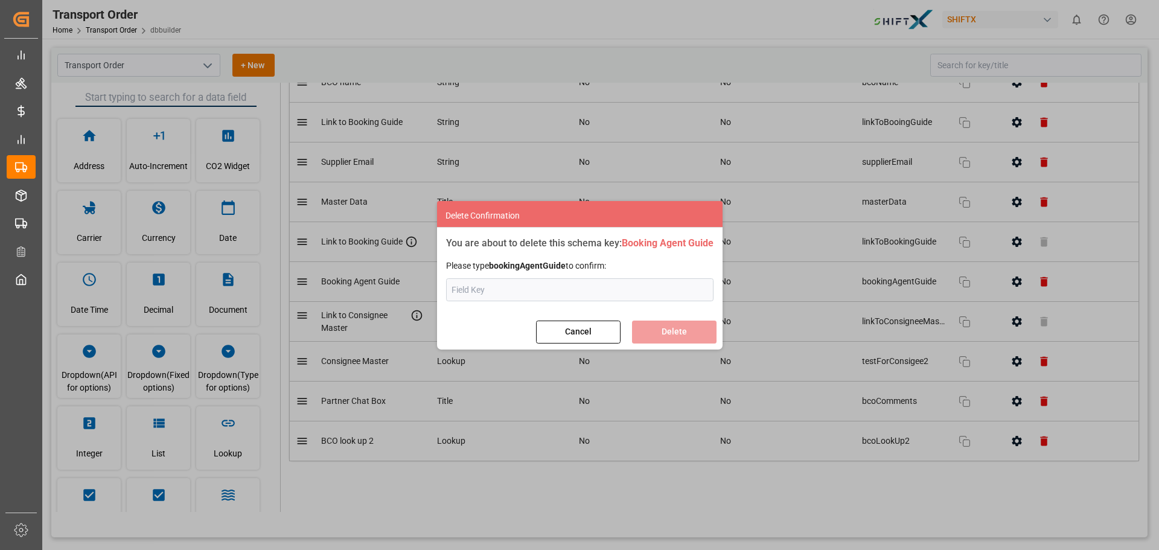
click at [570, 337] on button "Cancel" at bounding box center [578, 331] width 84 height 23
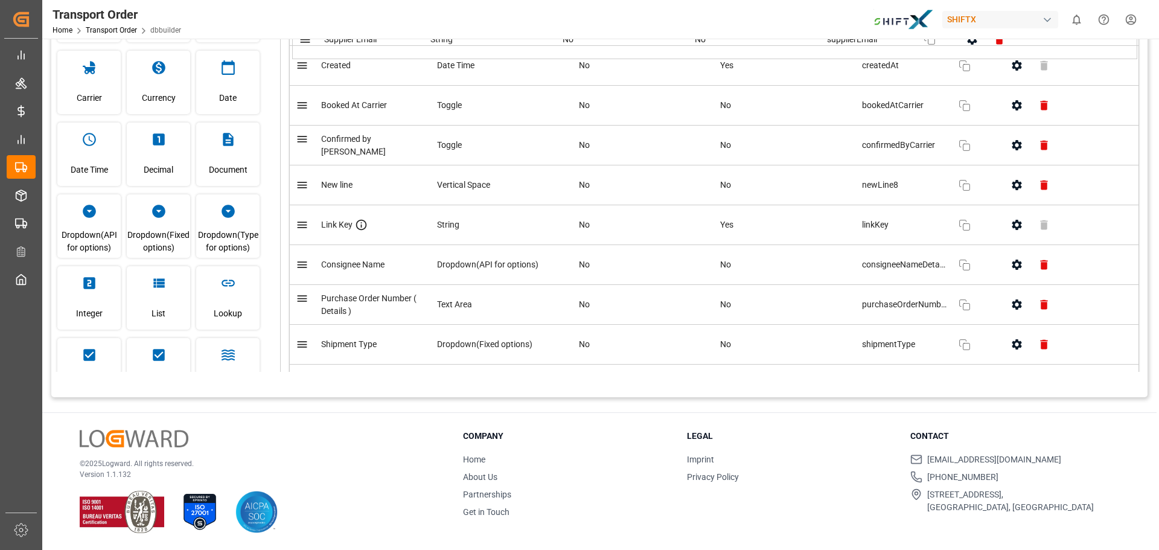
drag, startPoint x: 585, startPoint y: 267, endPoint x: 588, endPoint y: 36, distance: 231.2
click at [588, 36] on div "Transport Order Home Transport Order dbbuilder SHIFTX 0 Notifications Only show…" at bounding box center [599, 275] width 1114 height 550
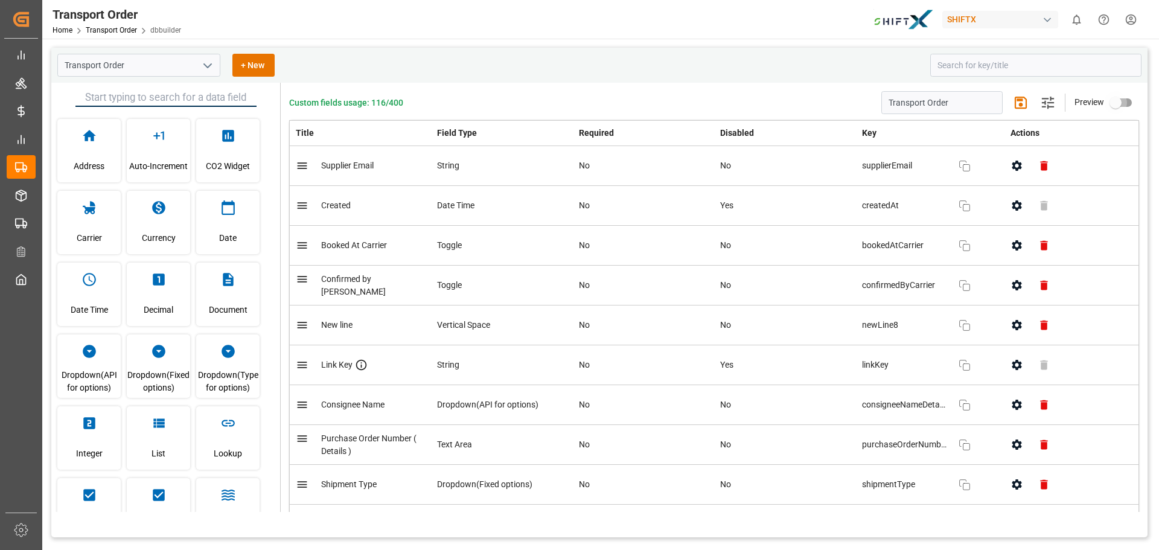
click at [1108, 103] on input "primary checkbox" at bounding box center [1115, 102] width 69 height 23
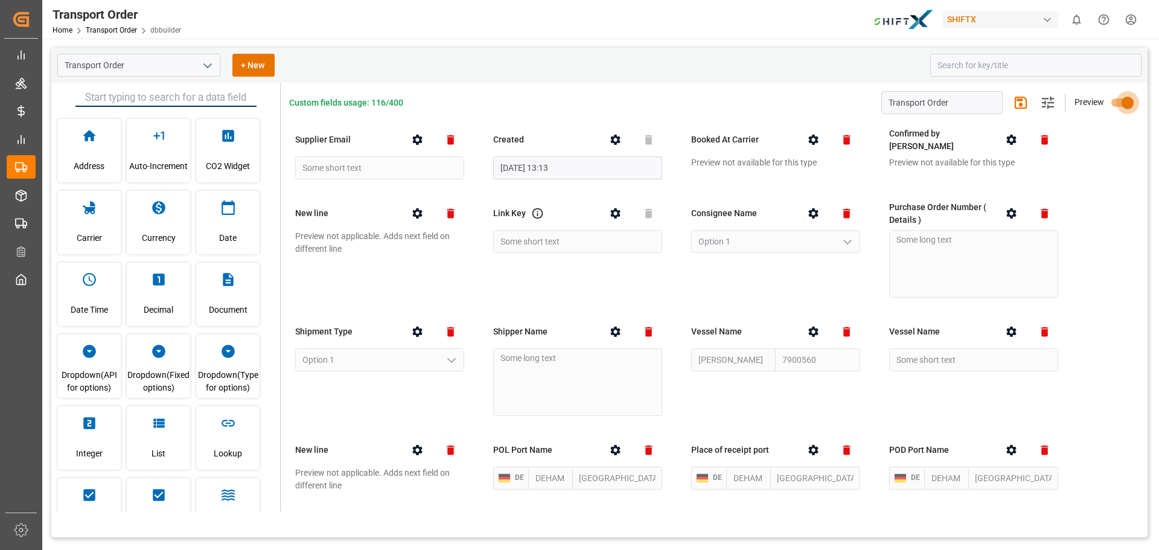
click at [1119, 101] on input "primary checkbox" at bounding box center [1127, 102] width 69 height 23
checkbox input "false"
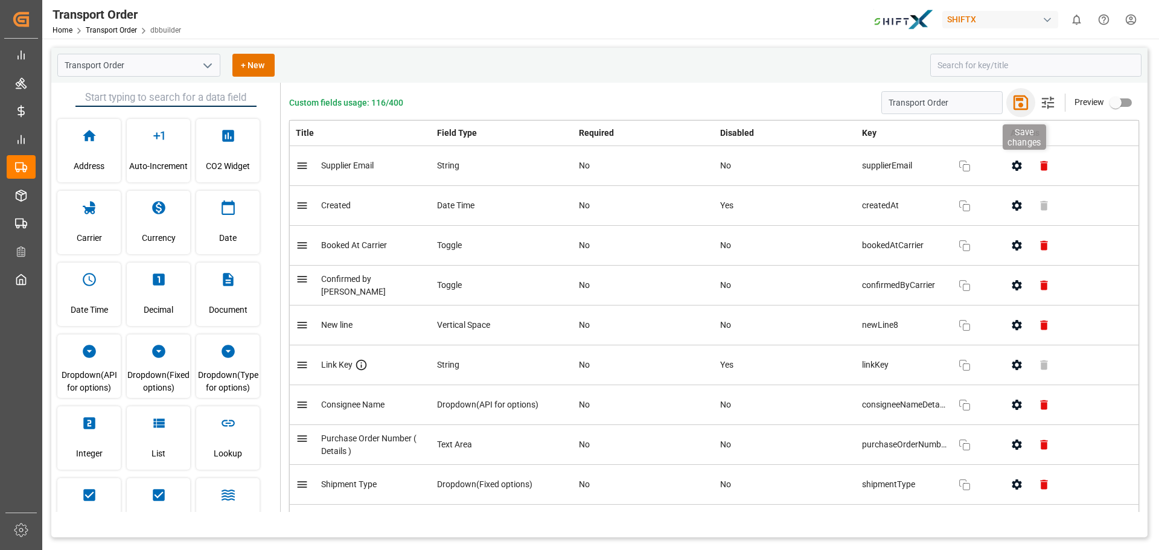
click at [1022, 103] on icon "button" at bounding box center [1020, 102] width 19 height 19
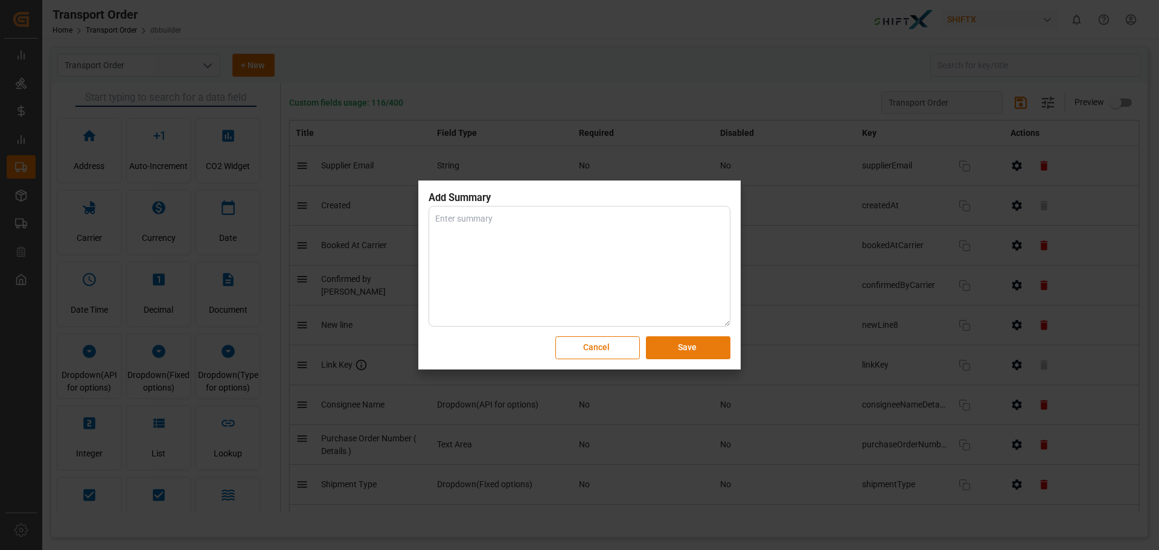
click at [690, 349] on button "Save" at bounding box center [688, 347] width 84 height 23
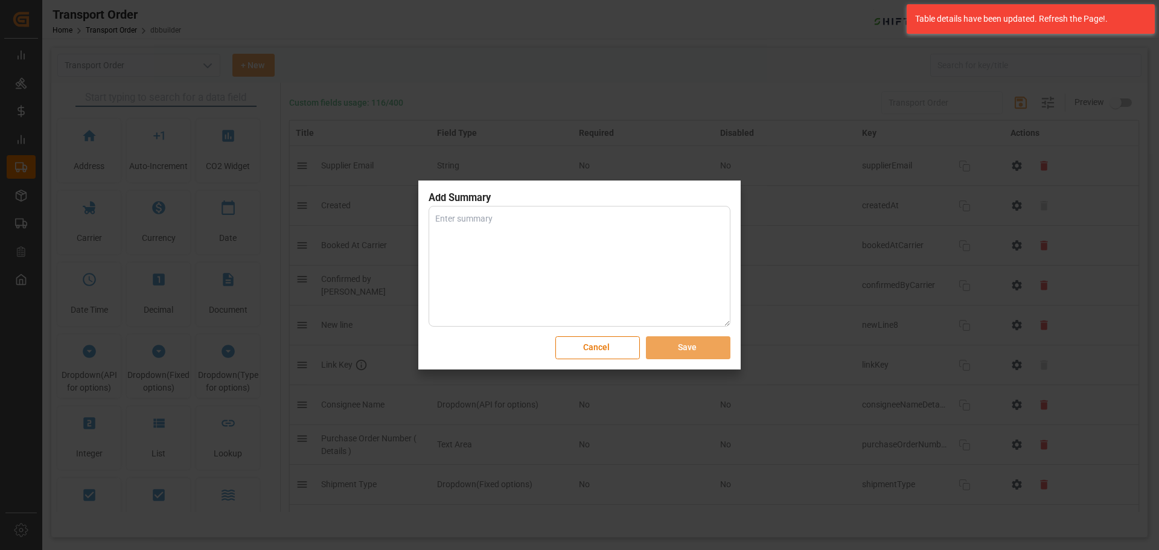
click at [604, 351] on button "Cancel" at bounding box center [597, 347] width 84 height 23
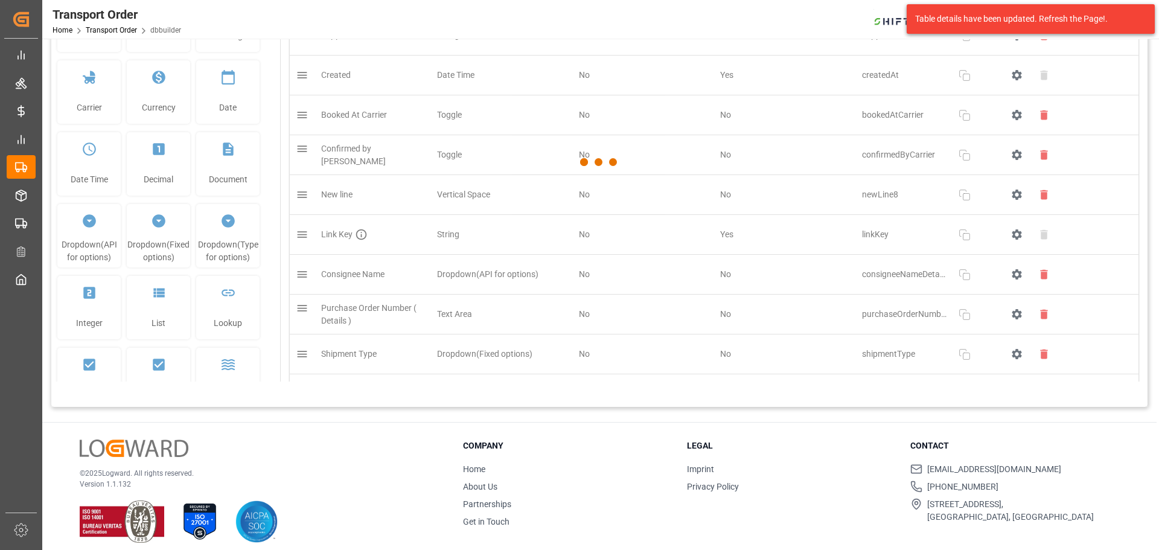
scroll to position [140, 0]
